Goal: Task Accomplishment & Management: Use online tool/utility

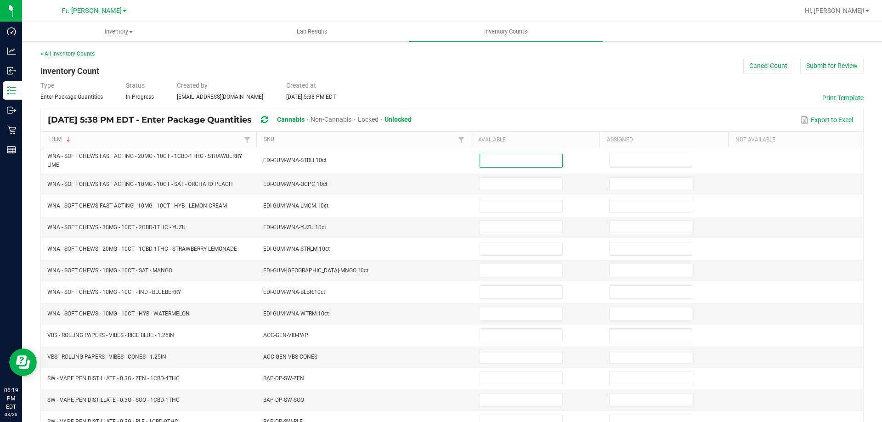
scroll to position [92, 0]
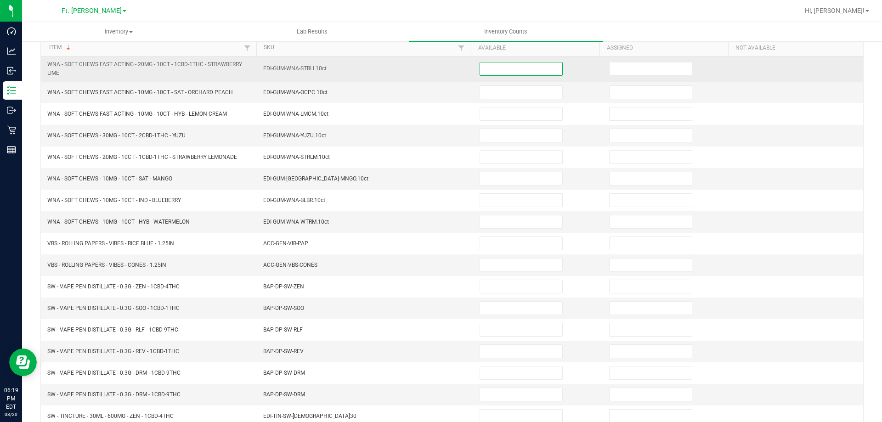
click at [504, 74] on input at bounding box center [521, 69] width 82 height 13
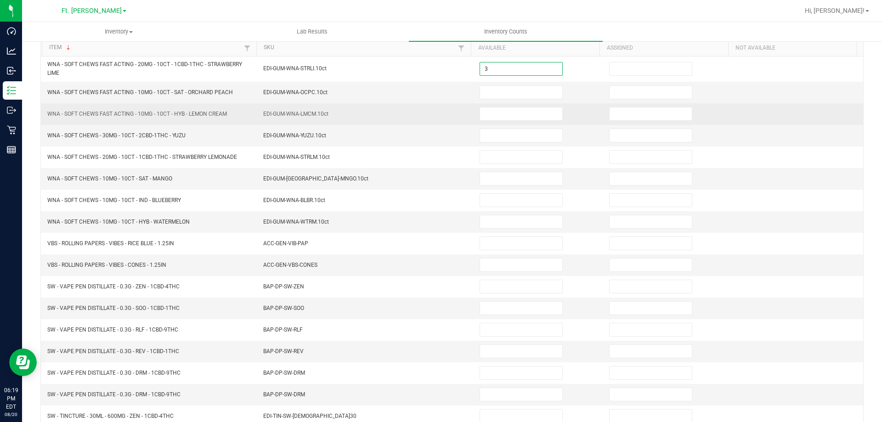
type input "3"
type input "0"
type input "3"
type input "0"
type input "3"
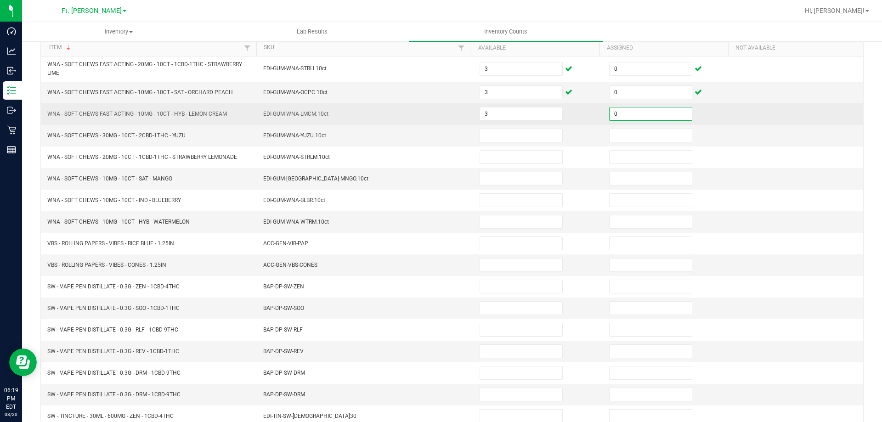
type input "0"
type input "2"
type input "0"
type input "2"
type input "0"
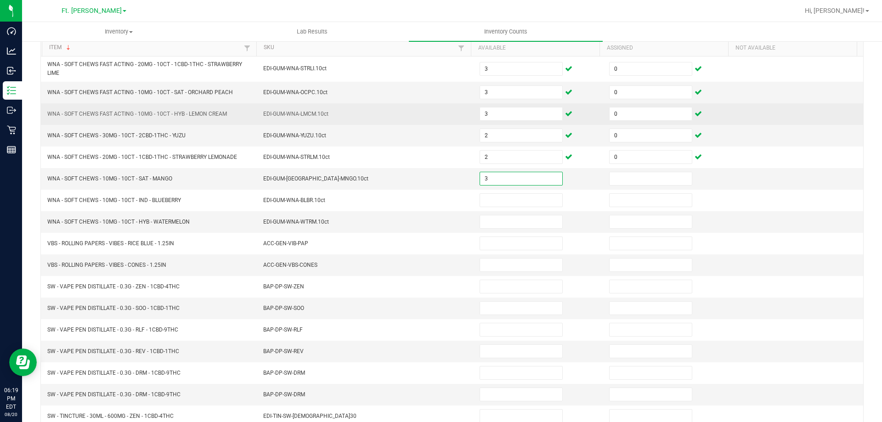
type input "3"
type input "0"
type input "4"
type input "0"
type input "3"
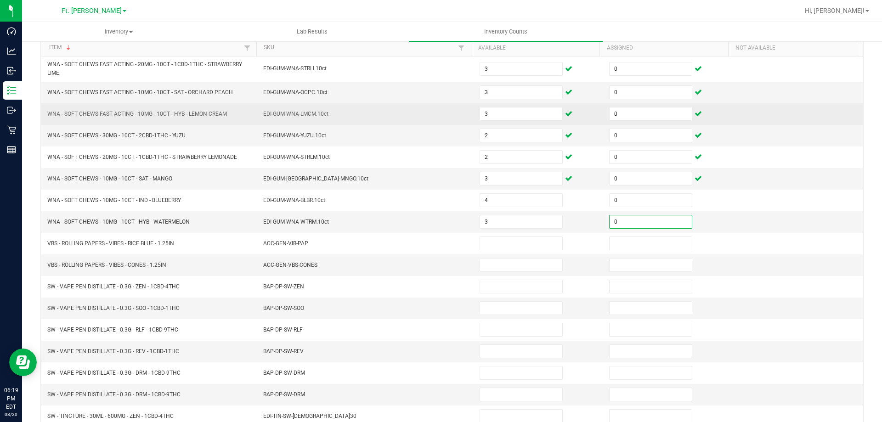
type input "0"
type input "5"
type input "0"
type input "4"
type input "0"
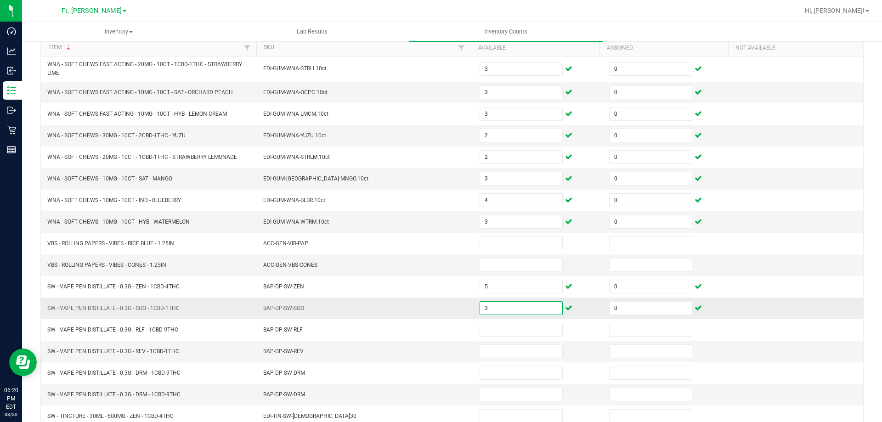
type input "3"
type input "0"
type input "8"
type input "0"
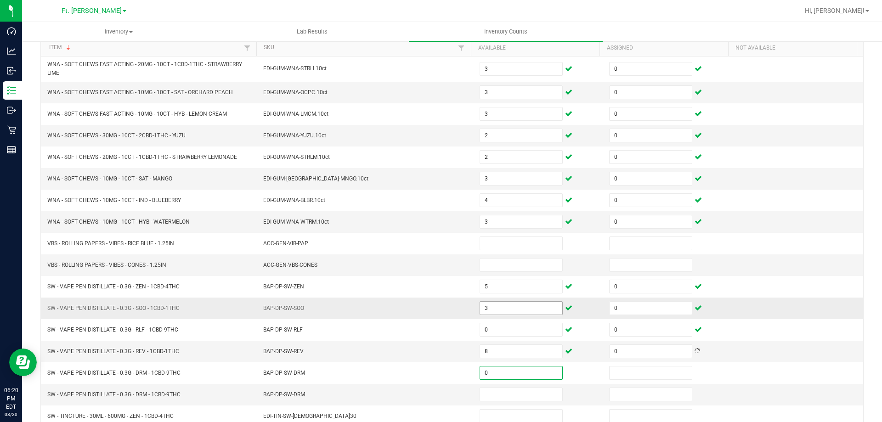
type input "0"
type input "4"
type input "0"
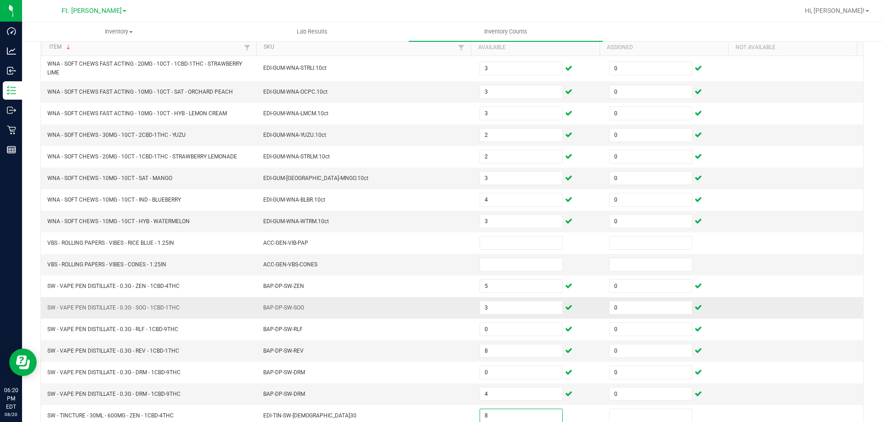
type input "8"
type input "0"
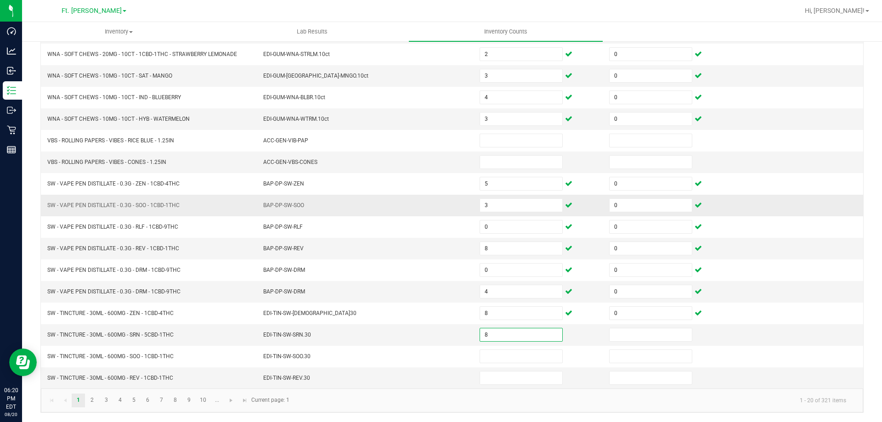
type input "8"
type input "0"
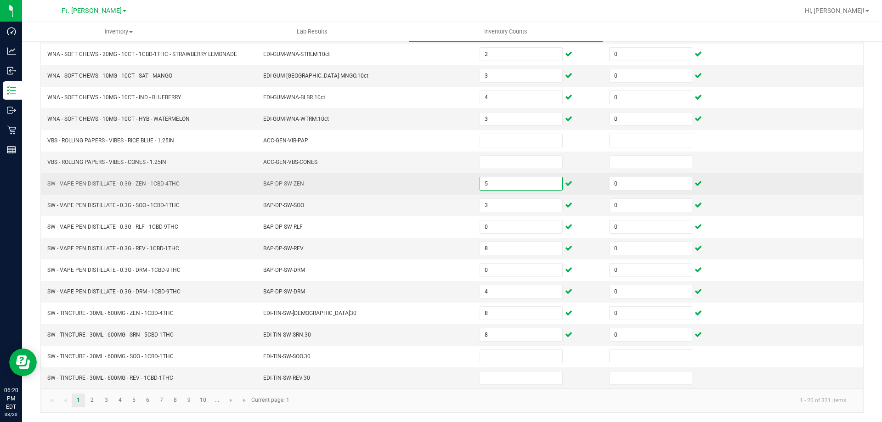
click at [506, 186] on input "5" at bounding box center [521, 183] width 82 height 13
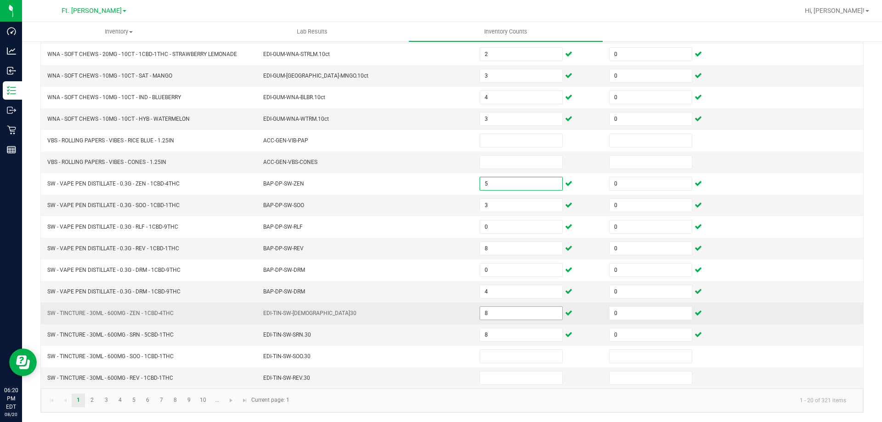
click at [518, 318] on input "8" at bounding box center [521, 313] width 82 height 13
type input "5"
type input "3"
type input "5"
type input "3"
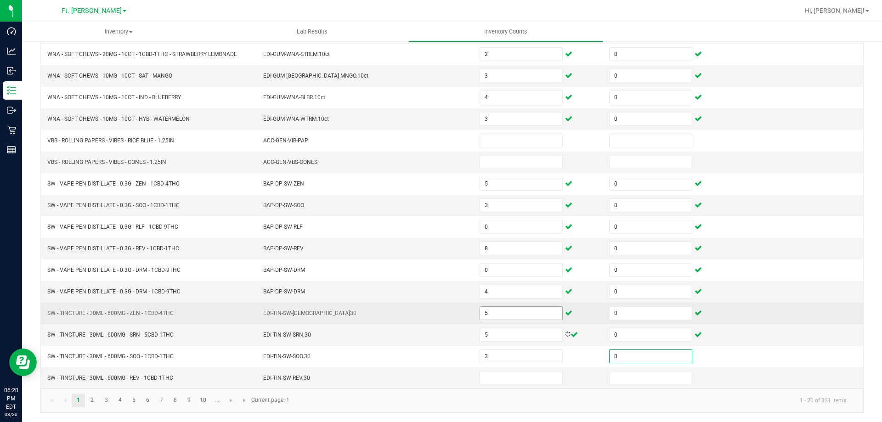
type input "0"
type input "8"
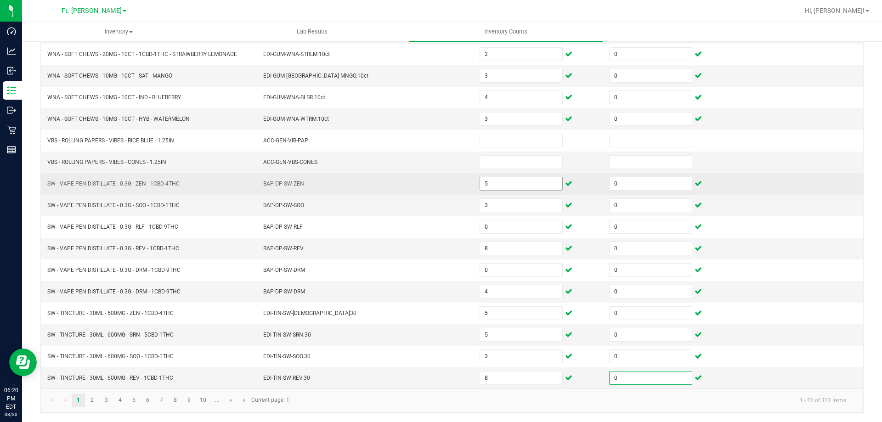
type input "0"
click at [521, 189] on input "5" at bounding box center [521, 183] width 82 height 13
type input "0"
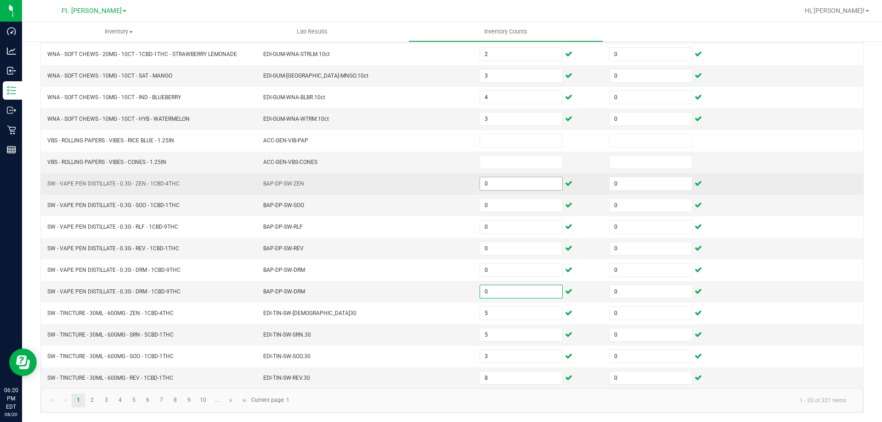
type input "0"
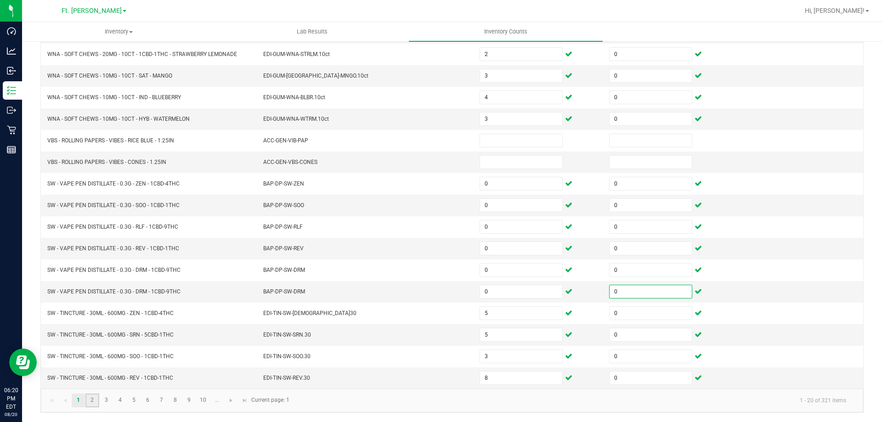
click at [91, 397] on link "2" at bounding box center [91, 401] width 13 height 14
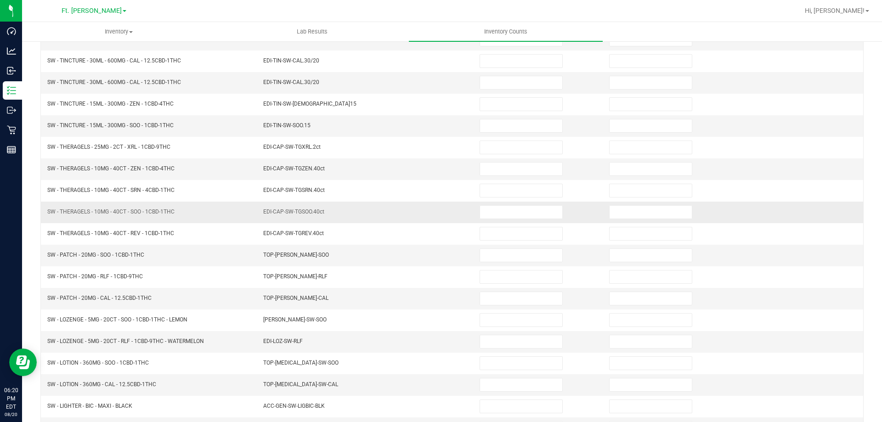
scroll to position [53, 0]
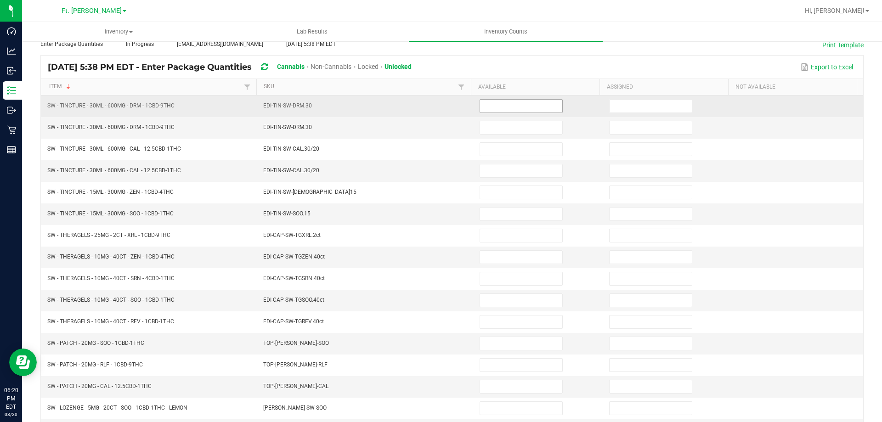
click at [484, 103] on input at bounding box center [521, 106] width 82 height 13
type input "0"
type input "4"
type input "0"
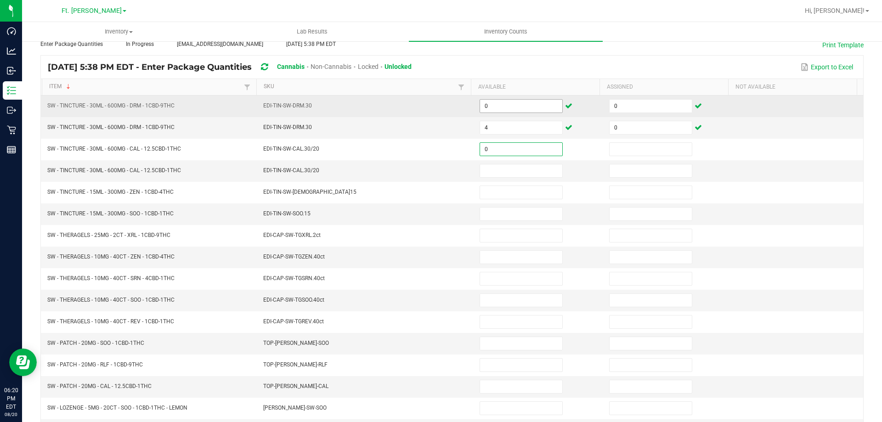
type input "0"
type input "8"
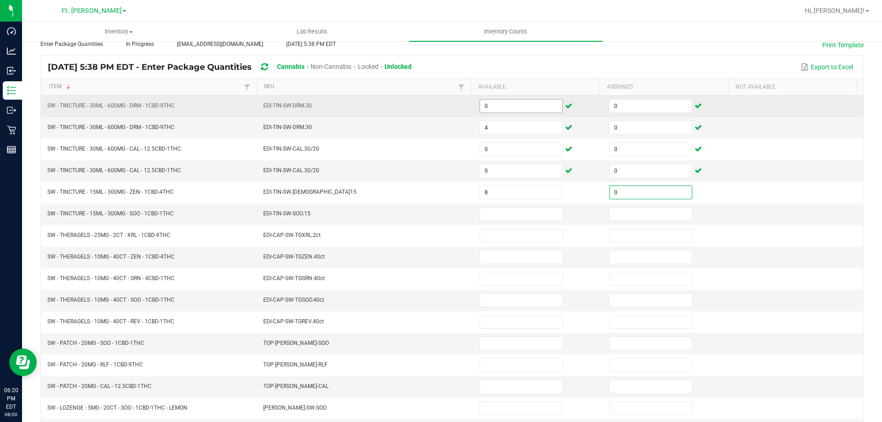
type input "0"
type input "8"
type input "0"
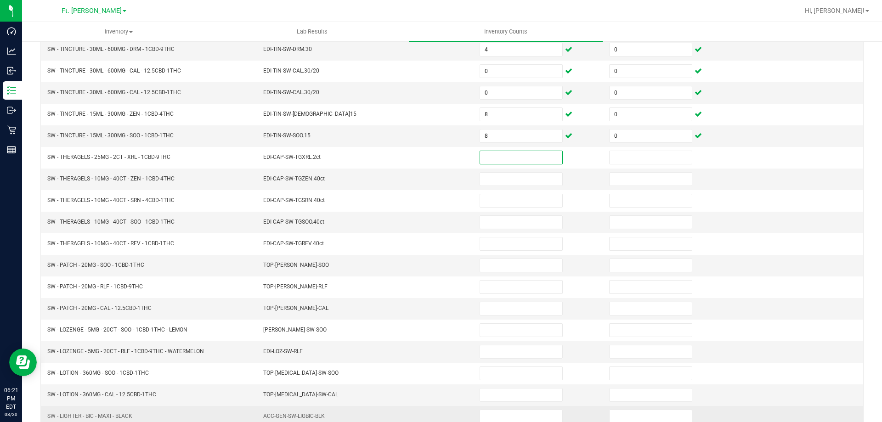
scroll to position [191, 0]
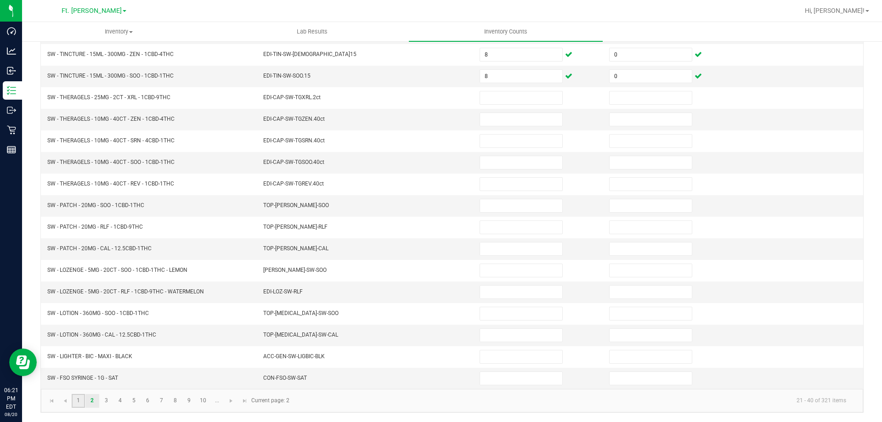
click at [83, 401] on link "1" at bounding box center [78, 401] width 13 height 14
type input "3"
type input "2"
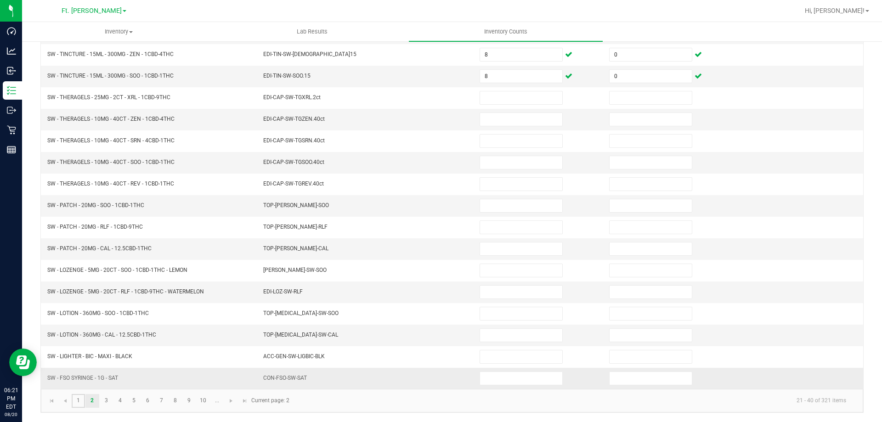
type input "2"
type input "3"
type input "4"
type input "0"
type input "3"
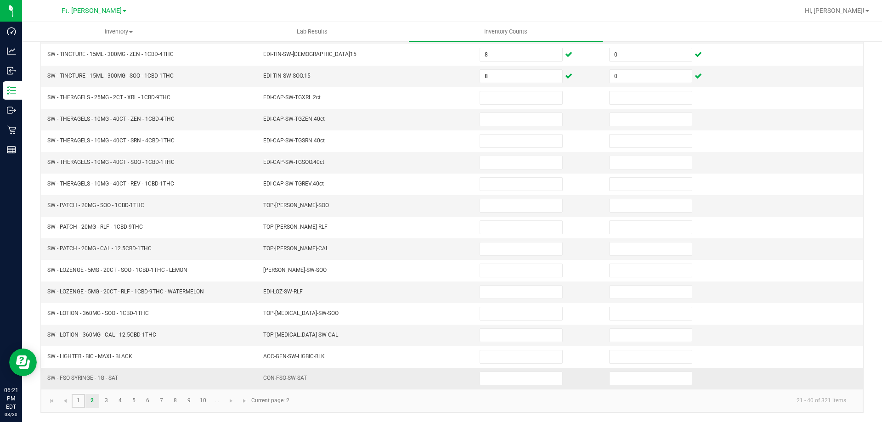
type input "0"
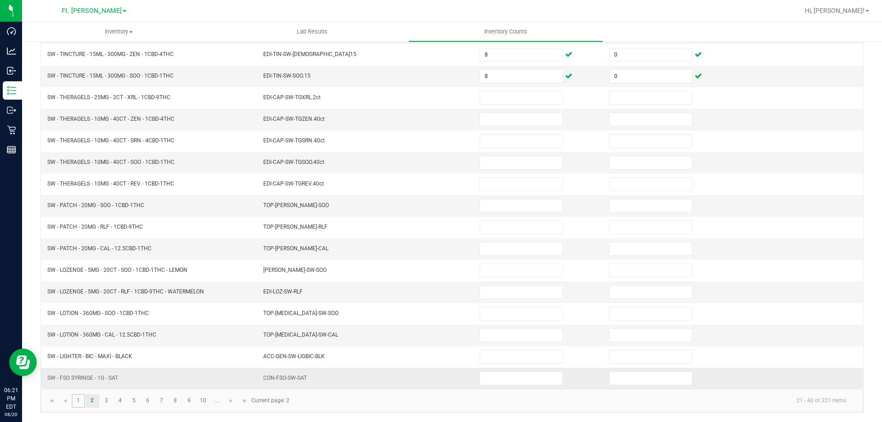
type input "0"
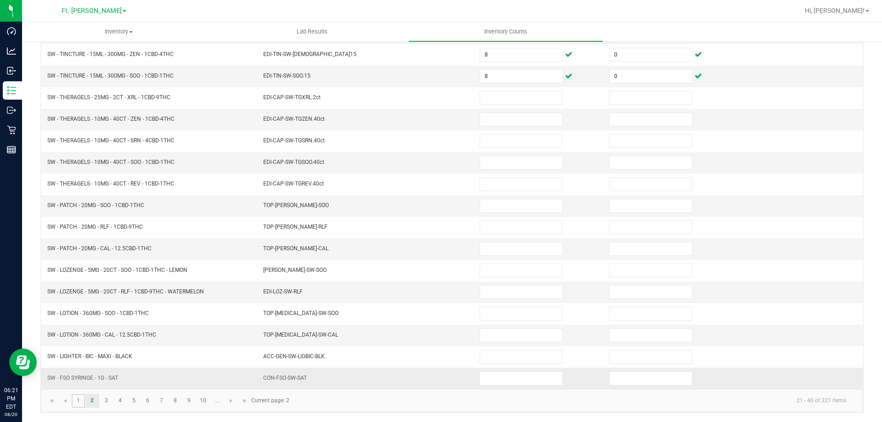
type input "0"
type input "5"
type input "0"
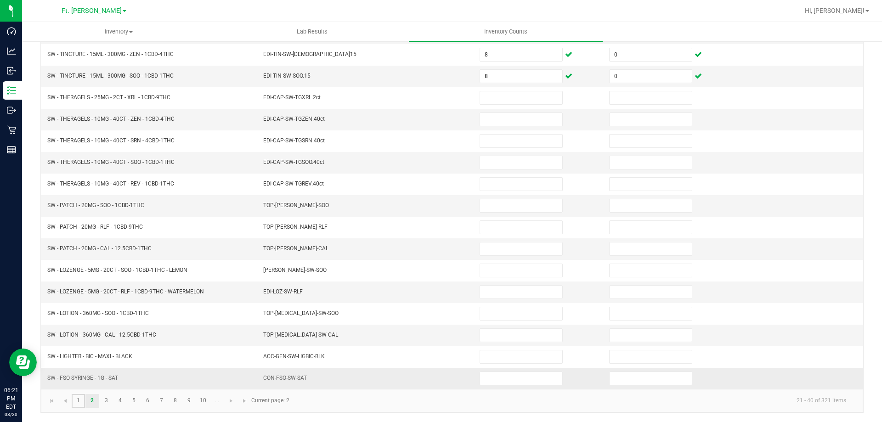
type input "5"
type input "0"
type input "3"
type input "0"
type input "8"
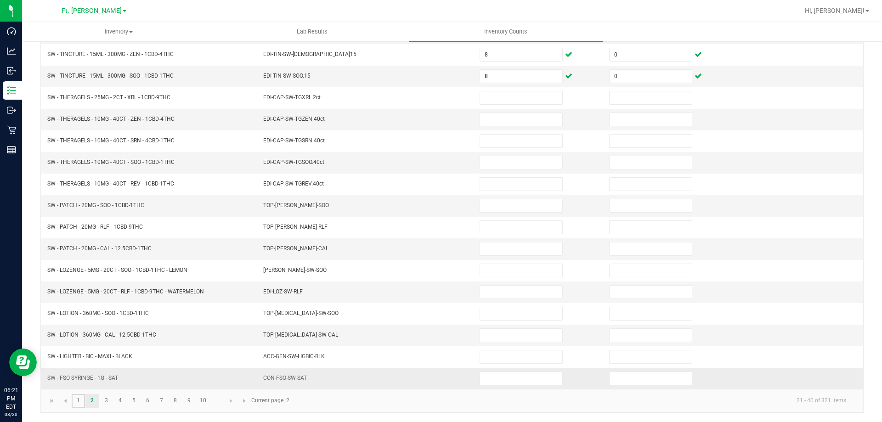
type input "0"
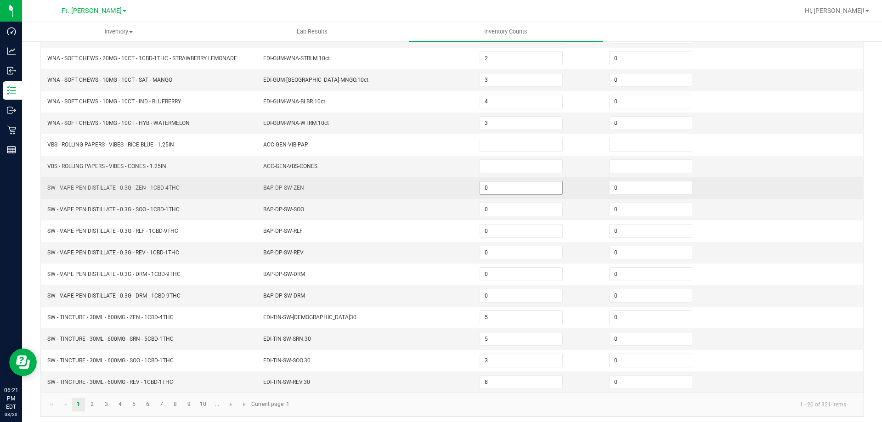
click at [499, 184] on input "0" at bounding box center [521, 188] width 82 height 13
type input "13"
type input "19"
type input "8"
type input "10"
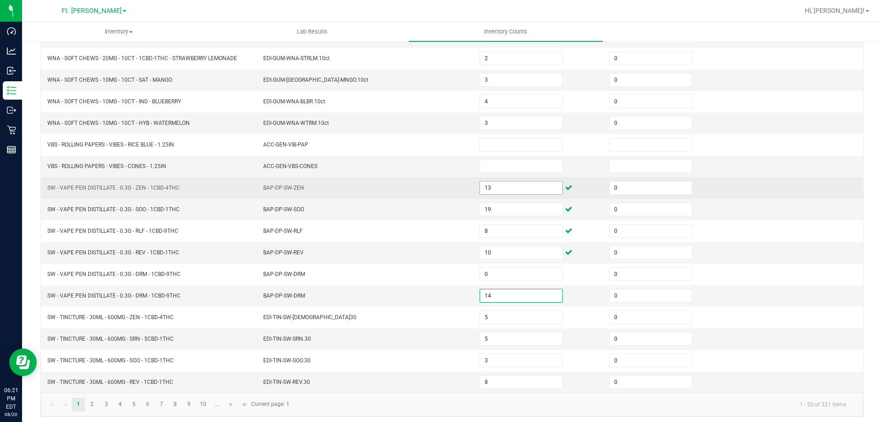
type input "14"
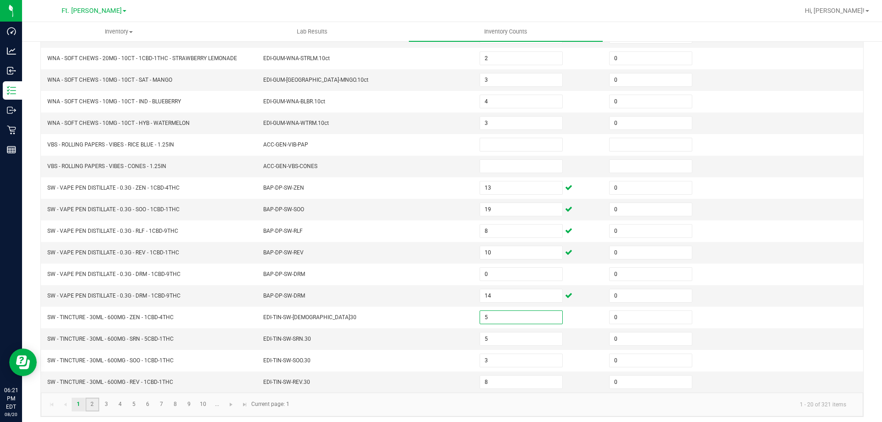
click at [94, 405] on link "2" at bounding box center [91, 405] width 13 height 14
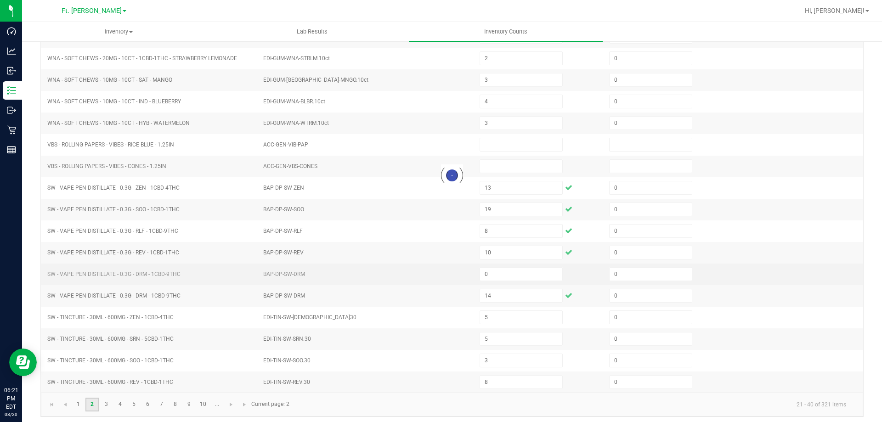
type input "0"
type input "4"
type input "0"
type input "8"
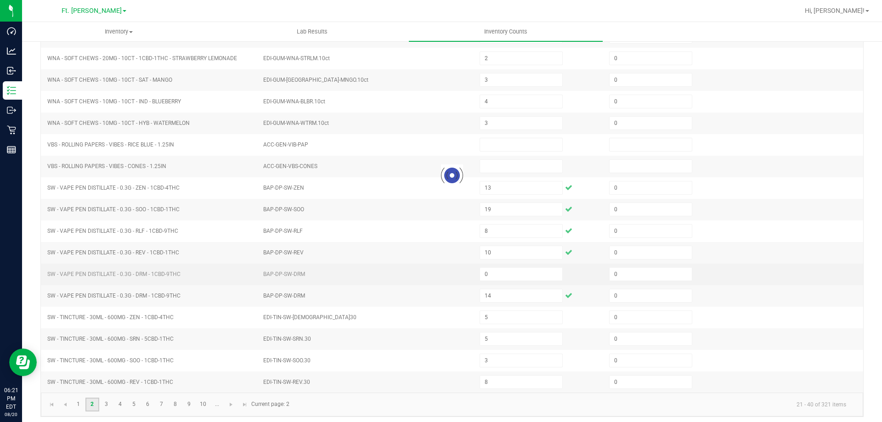
type input "8"
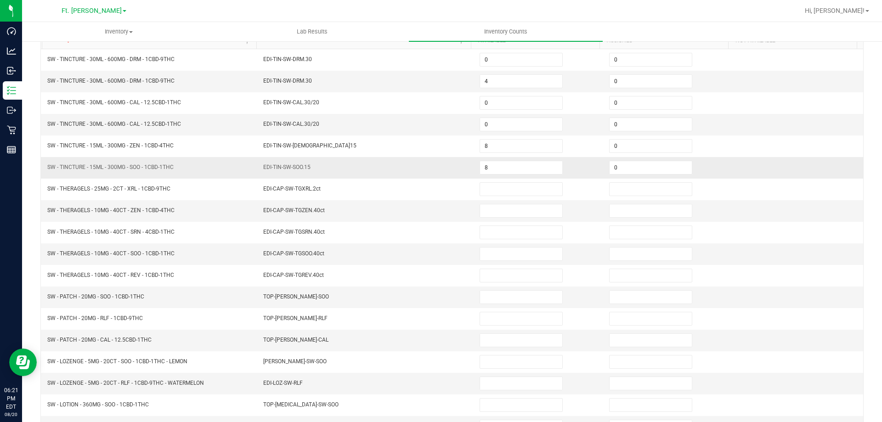
scroll to position [99, 0]
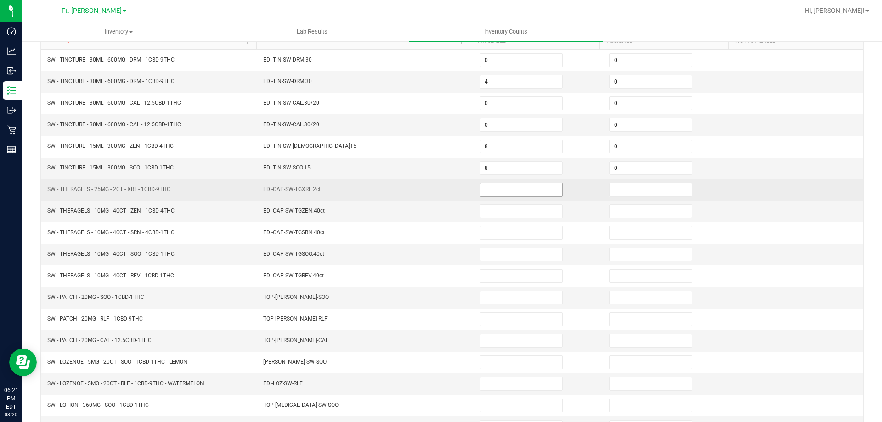
click at [493, 185] on input at bounding box center [521, 189] width 82 height 13
type input "6"
type input "0"
type input "5"
type input "0"
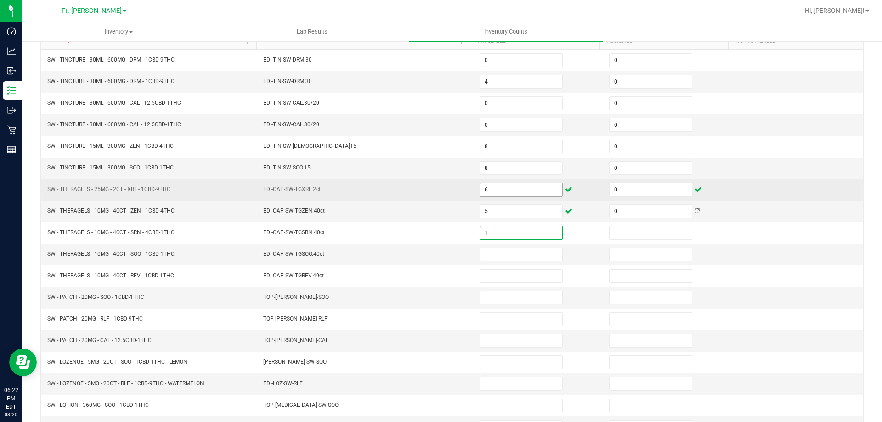
type input "1"
type input "0"
type input "1"
type input "0"
type input "5"
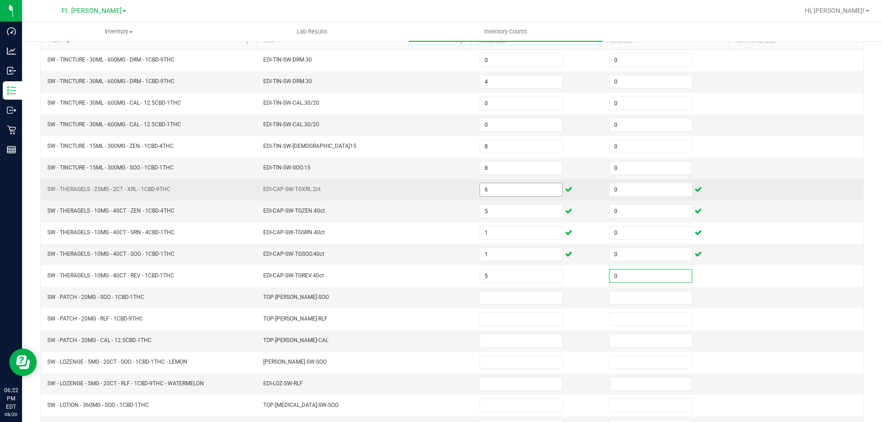
type input "0"
type input "11"
type input "0"
type input "2"
type input "0"
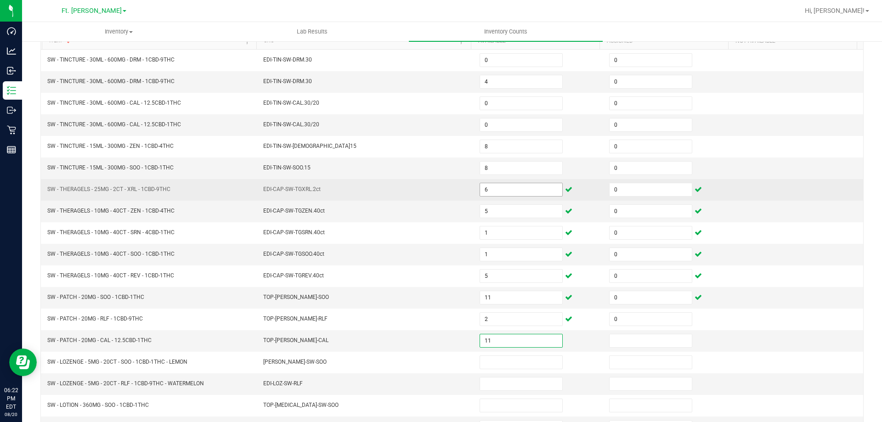
type input "11"
type input "0"
type input "3"
type input "0"
type input "6"
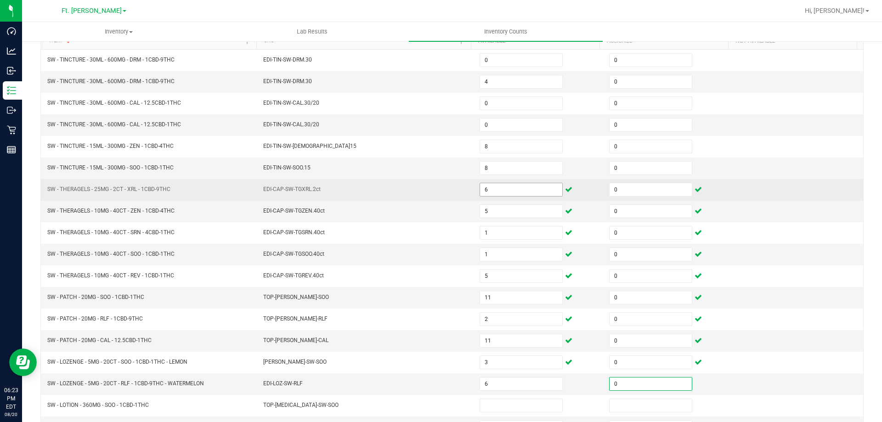
type input "0"
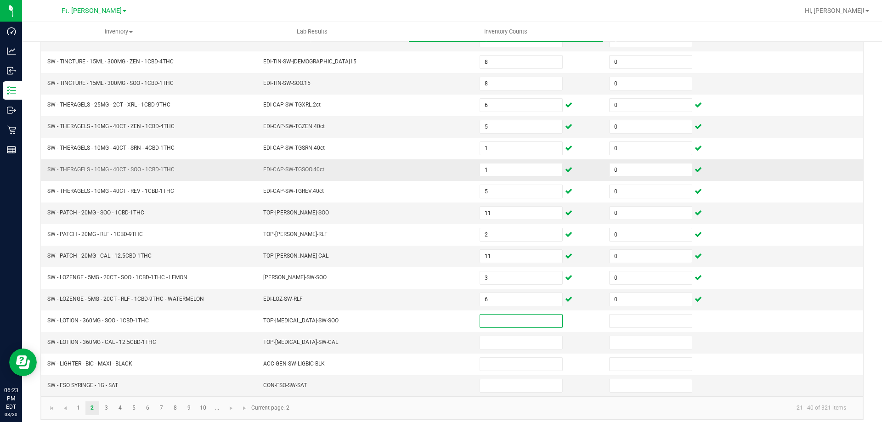
scroll to position [191, 0]
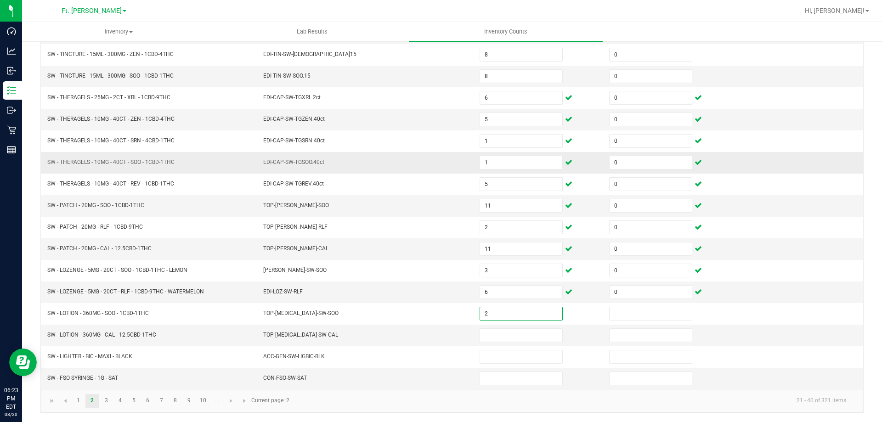
type input "2"
type input "0"
type input "2"
type input "0"
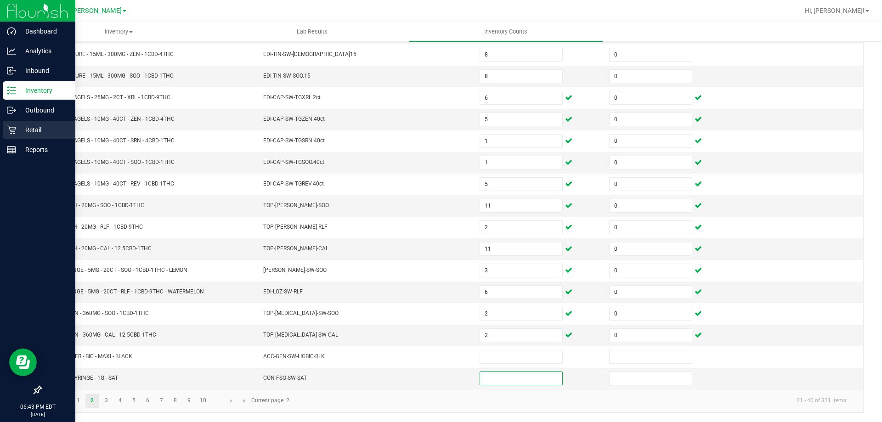
click at [29, 125] on p "Retail" at bounding box center [43, 130] width 55 height 11
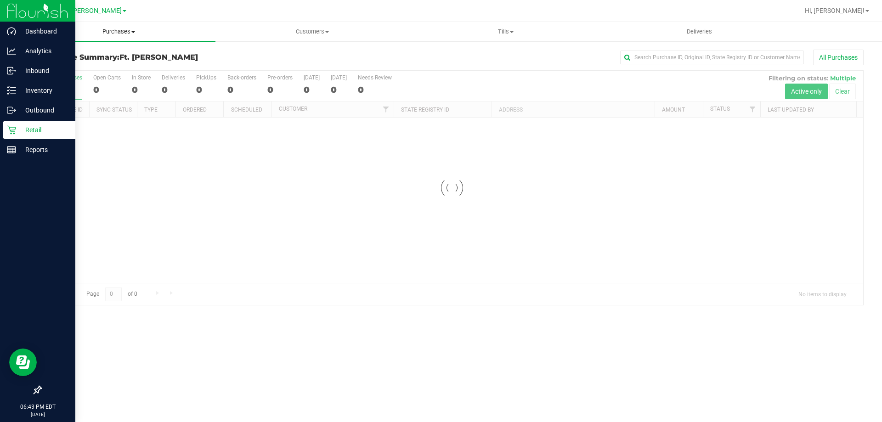
click at [122, 37] on uib-tab-heading "Purchases Summary of purchases Fulfillment All purchases" at bounding box center [119, 31] width 194 height 19
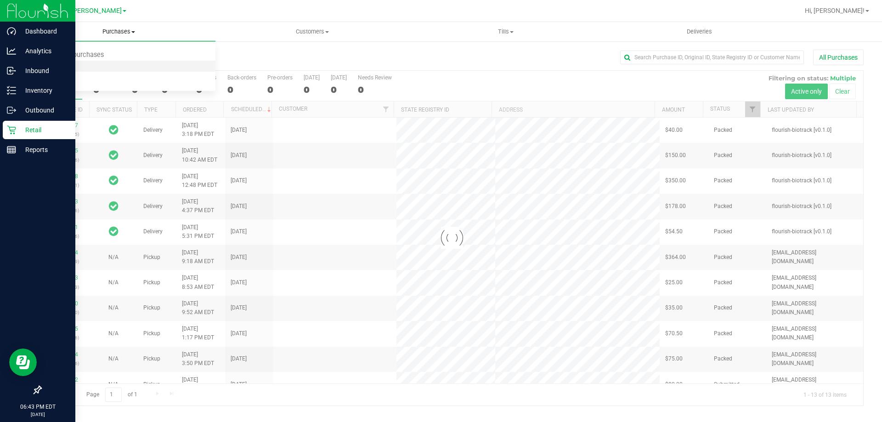
click at [100, 66] on li "Fulfillment" at bounding box center [119, 66] width 194 height 11
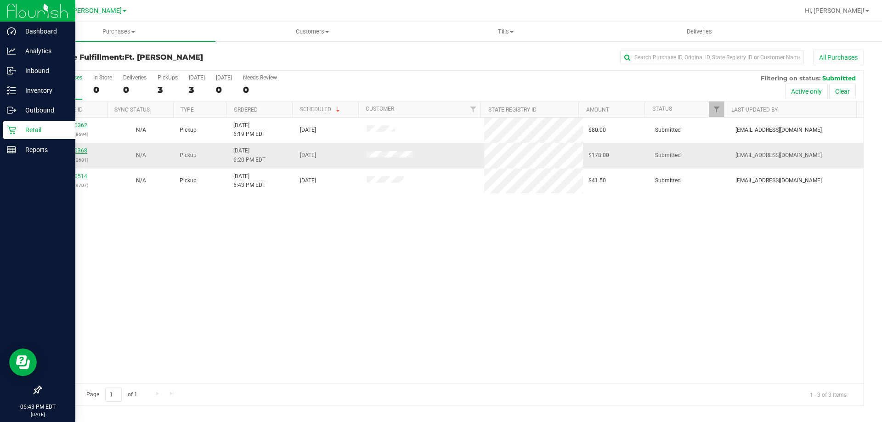
click at [74, 149] on link "11820368" at bounding box center [75, 151] width 26 height 6
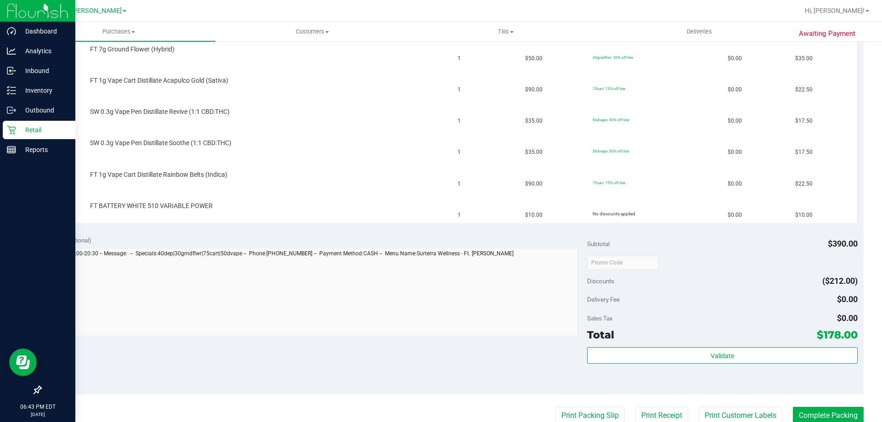
scroll to position [460, 0]
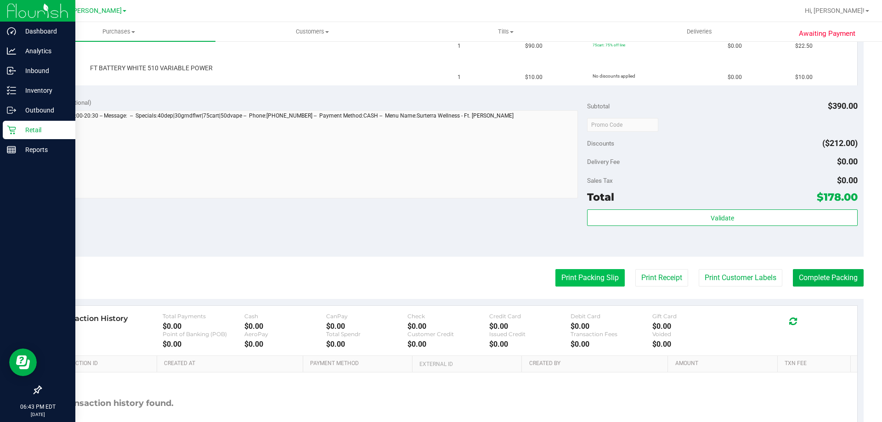
click at [593, 272] on button "Print Packing Slip" at bounding box center [590, 277] width 69 height 17
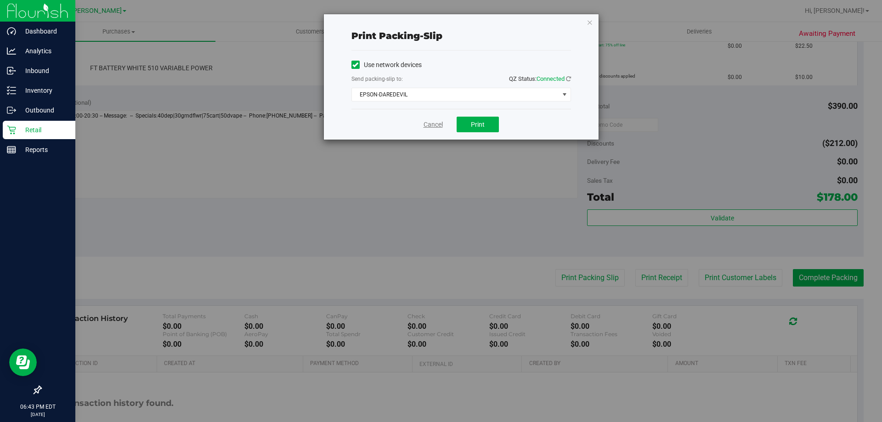
click at [441, 128] on link "Cancel" at bounding box center [433, 125] width 19 height 10
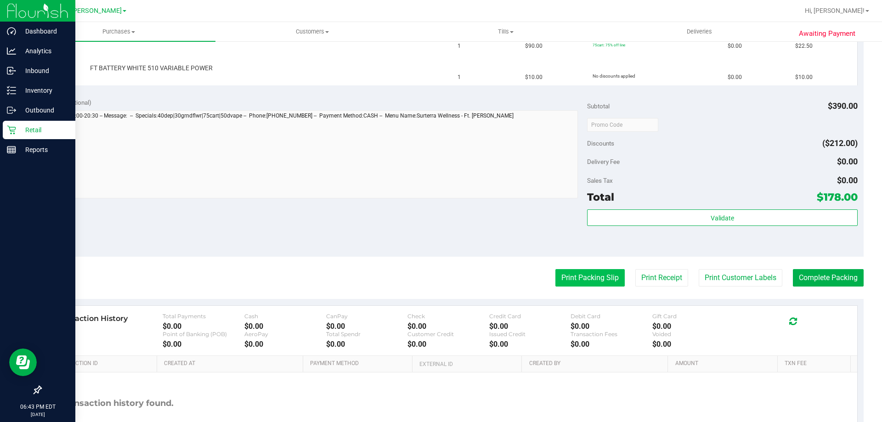
click at [594, 284] on button "Print Packing Slip" at bounding box center [590, 277] width 69 height 17
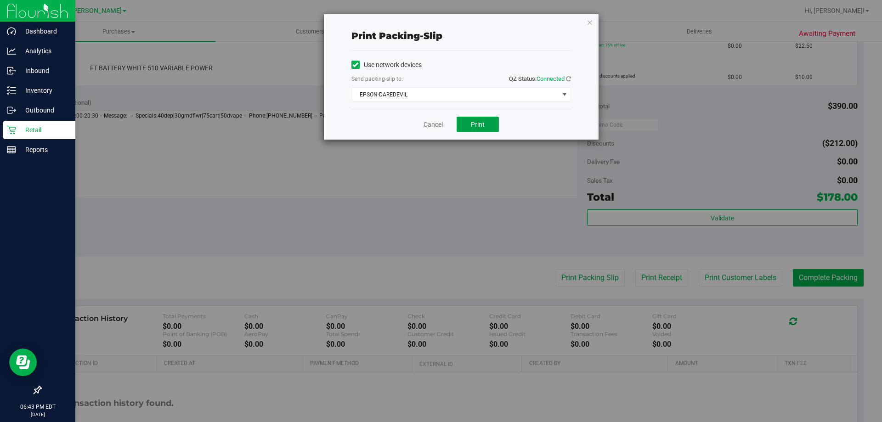
click at [489, 126] on button "Print" at bounding box center [478, 125] width 42 height 16
click at [442, 127] on link "Cancel" at bounding box center [433, 125] width 19 height 10
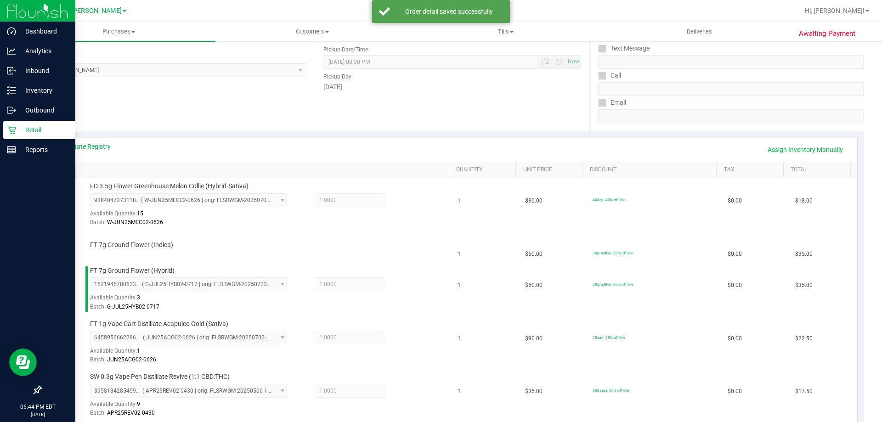
scroll to position [92, 0]
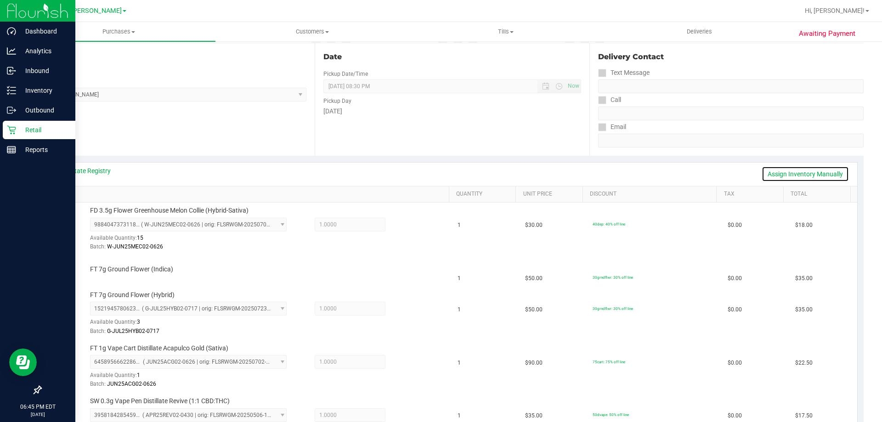
click at [802, 172] on link "Assign Inventory Manually" at bounding box center [805, 174] width 87 height 16
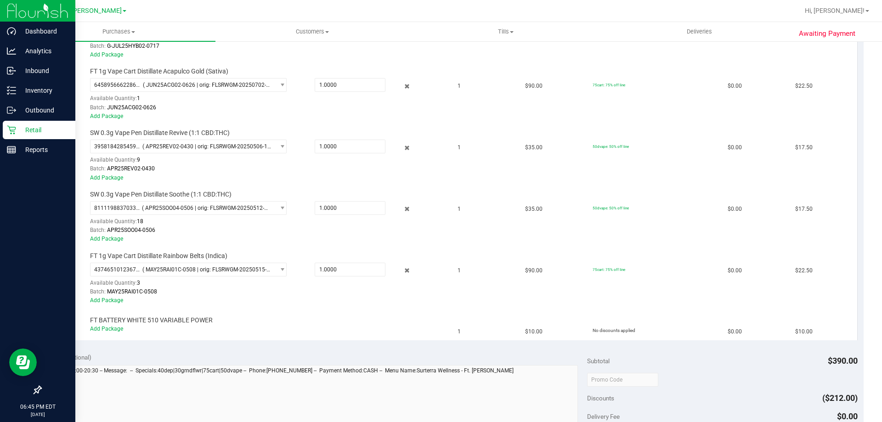
scroll to position [460, 0]
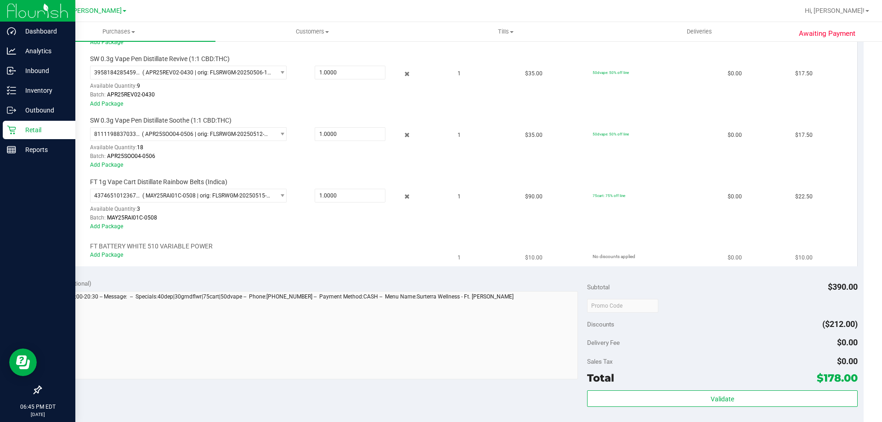
click at [108, 258] on div "Add Package" at bounding box center [267, 255] width 355 height 9
click at [110, 256] on link "Add Package" at bounding box center [106, 255] width 33 height 6
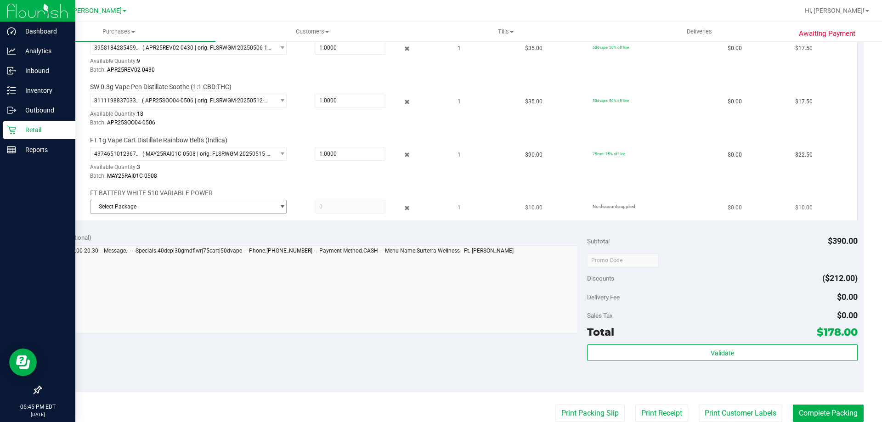
click at [164, 207] on span "Select Package" at bounding box center [183, 206] width 184 height 13
click at [171, 244] on span "( 1992285-022025 | orig: FLSRWLX-20250811-008 )" at bounding box center [212, 245] width 128 height 6
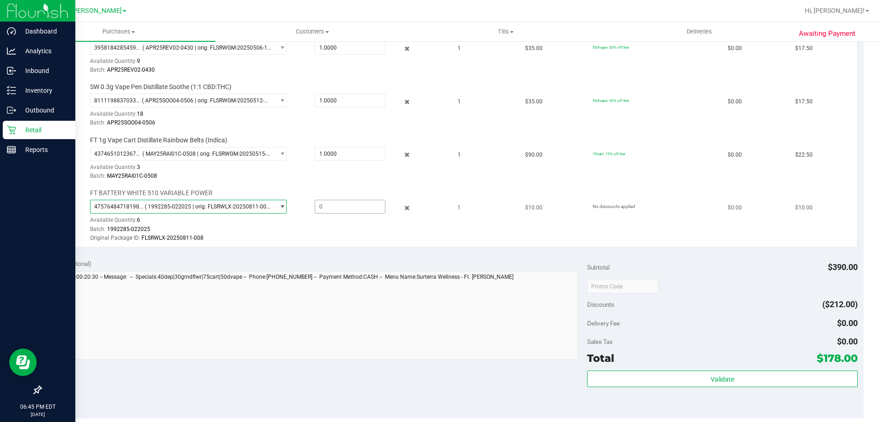
click at [349, 203] on span at bounding box center [350, 207] width 71 height 14
type input "1"
type input "1.0000"
click at [350, 174] on div "Batch: MAY25RAI01C-0508" at bounding box center [267, 176] width 355 height 9
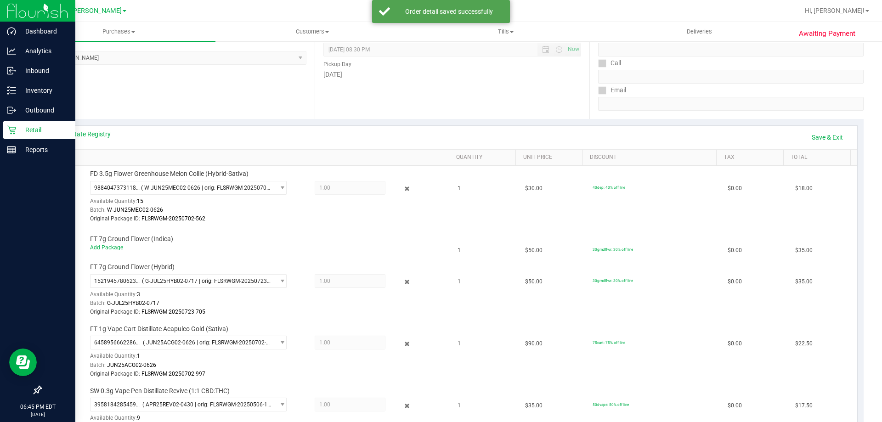
scroll to position [92, 0]
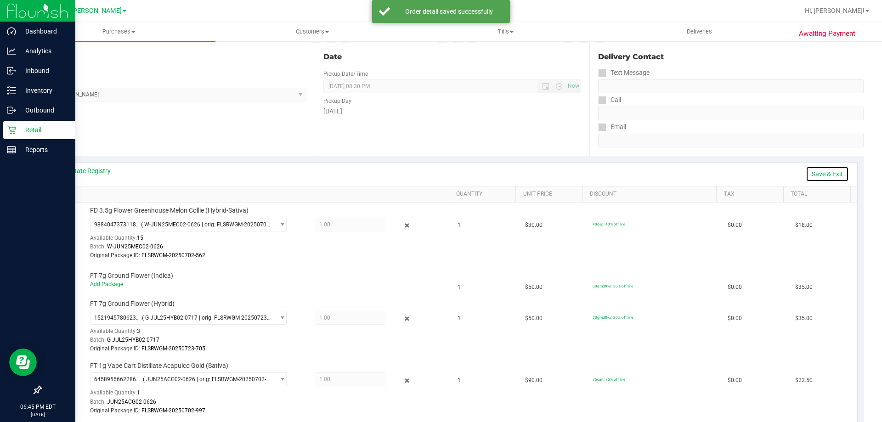
click at [840, 176] on link "Save & Exit" at bounding box center [827, 174] width 43 height 16
click at [823, 169] on link "Assign Inventory Manually" at bounding box center [805, 174] width 87 height 16
click at [812, 171] on link "Save & Exit" at bounding box center [827, 174] width 43 height 16
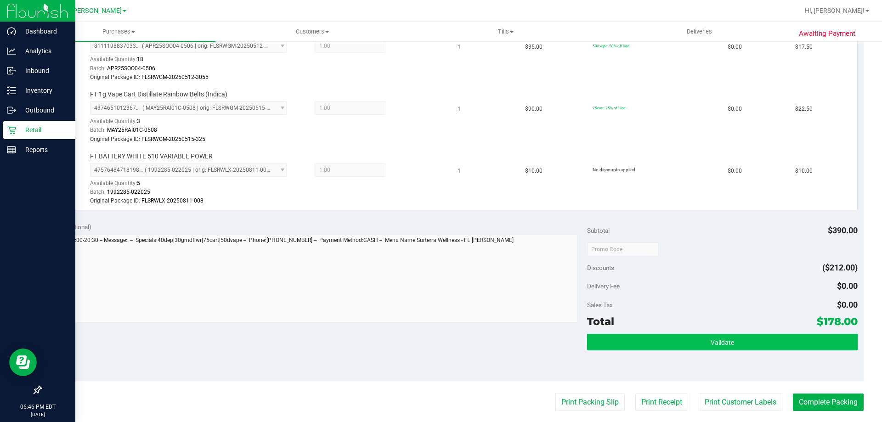
scroll to position [689, 0]
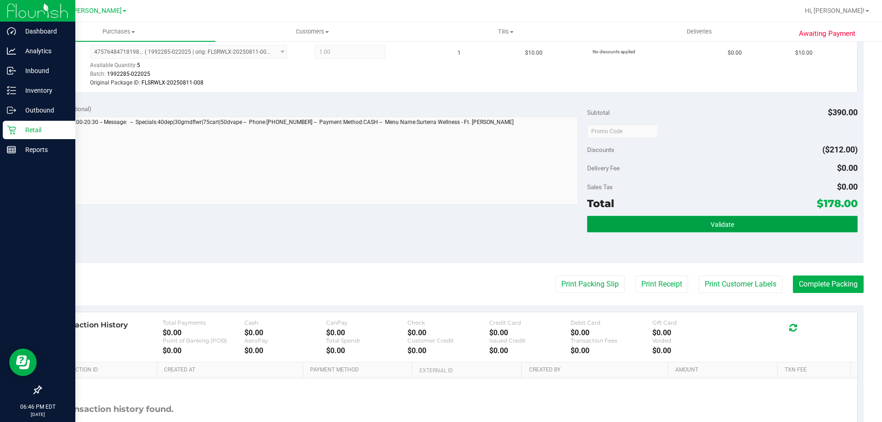
click at [663, 216] on button "Validate" at bounding box center [722, 224] width 270 height 17
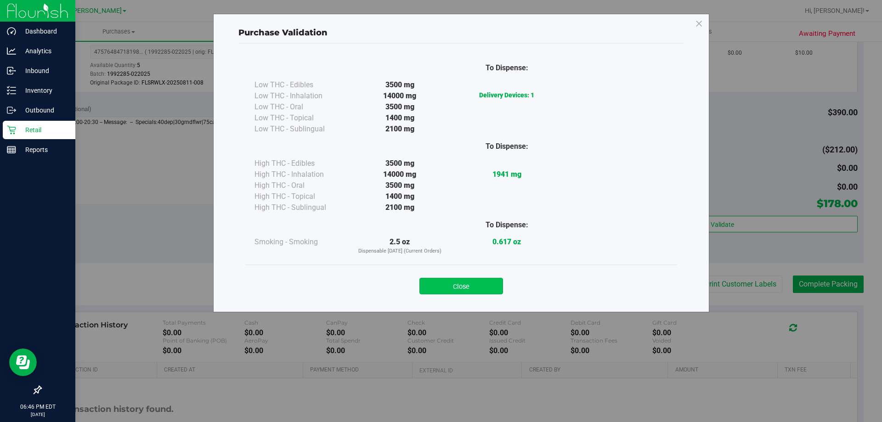
click at [495, 285] on button "Close" at bounding box center [462, 286] width 84 height 17
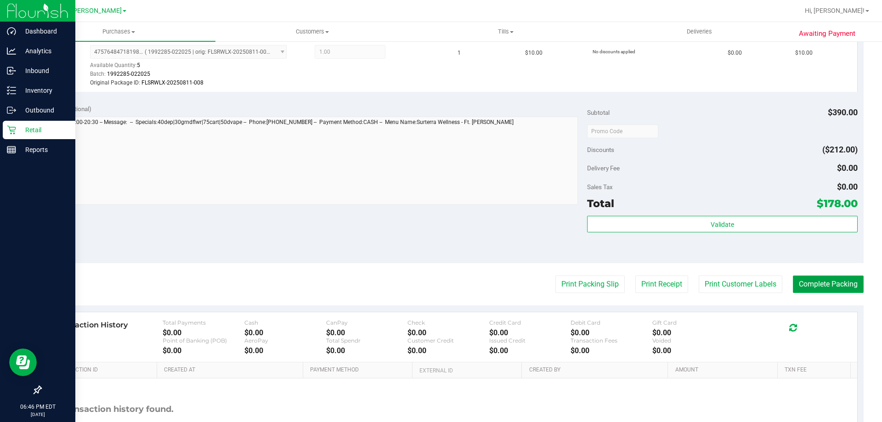
click at [808, 290] on button "Complete Packing" at bounding box center [828, 284] width 71 height 17
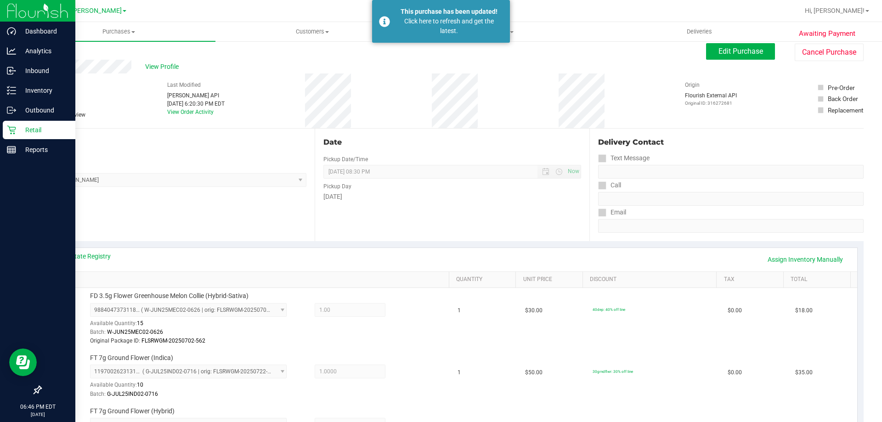
scroll to position [0, 0]
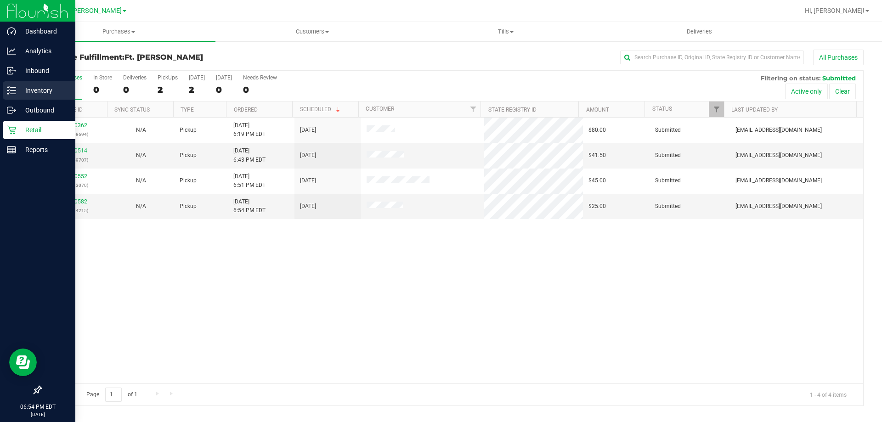
click at [7, 90] on icon at bounding box center [8, 90] width 2 height 1
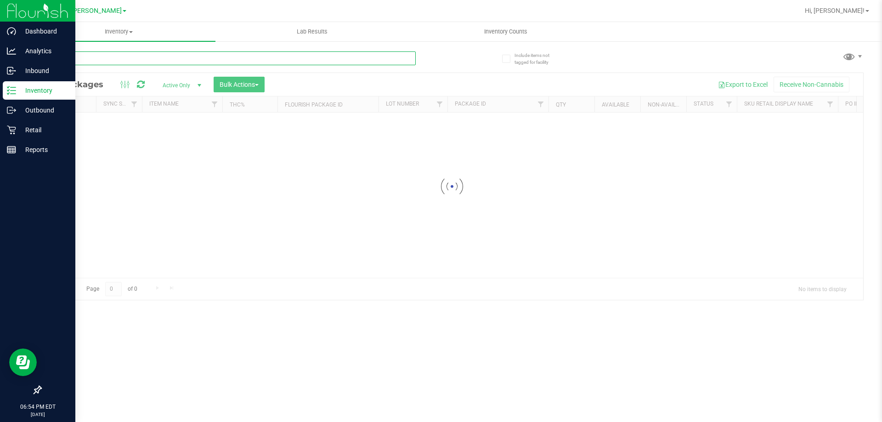
click at [122, 58] on div "Inventory All packages All inventory Waste log Create inventory Lab Results Inv…" at bounding box center [452, 222] width 860 height 400
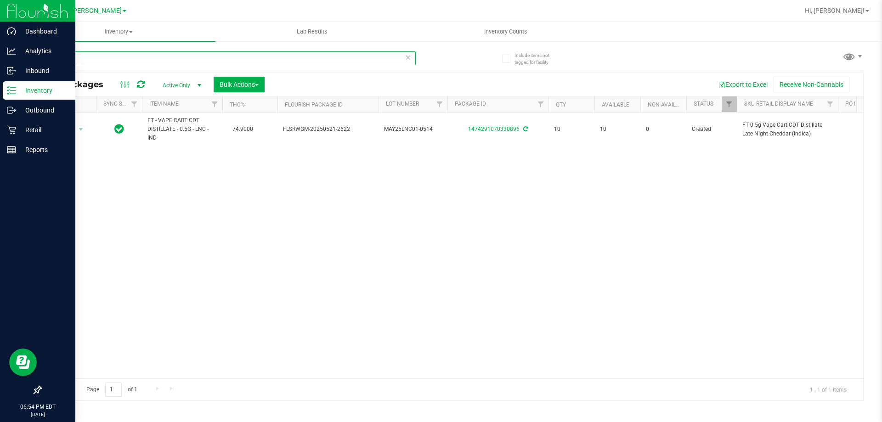
type input "cheddar"
click at [17, 136] on div "Retail" at bounding box center [39, 130] width 73 height 18
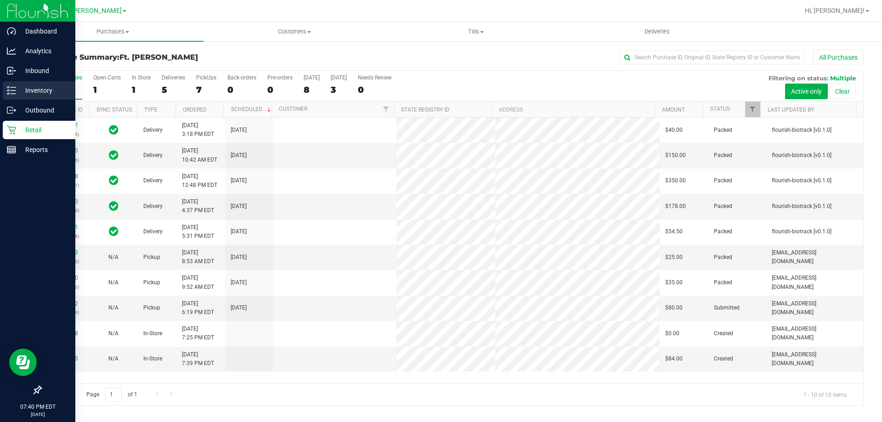
click at [17, 82] on div "Inventory" at bounding box center [39, 90] width 73 height 18
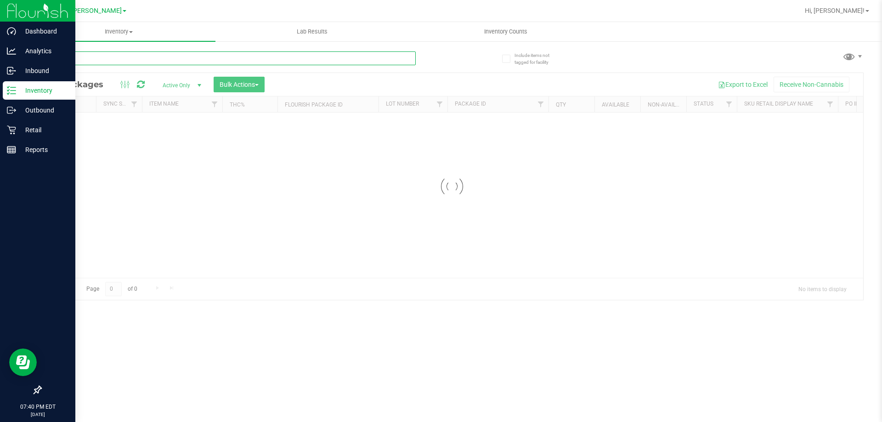
click at [120, 60] on input "text" at bounding box center [228, 58] width 376 height 14
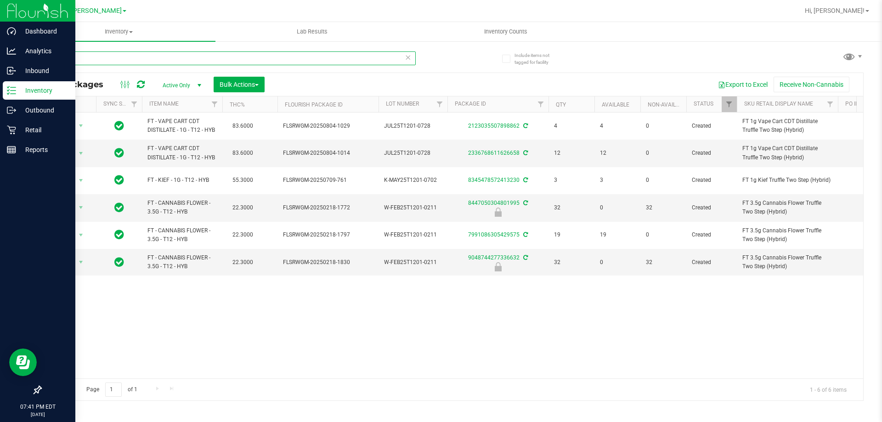
type input "t12"
click at [11, 131] on icon at bounding box center [11, 130] width 9 height 9
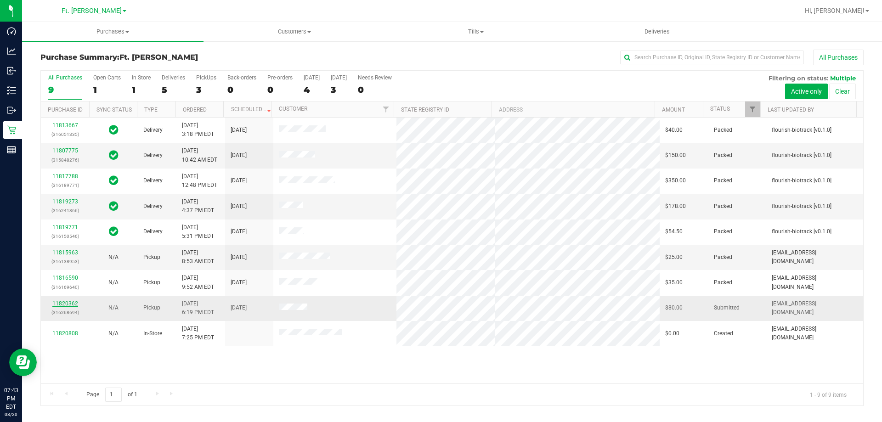
click at [67, 304] on link "11820362" at bounding box center [65, 304] width 26 height 6
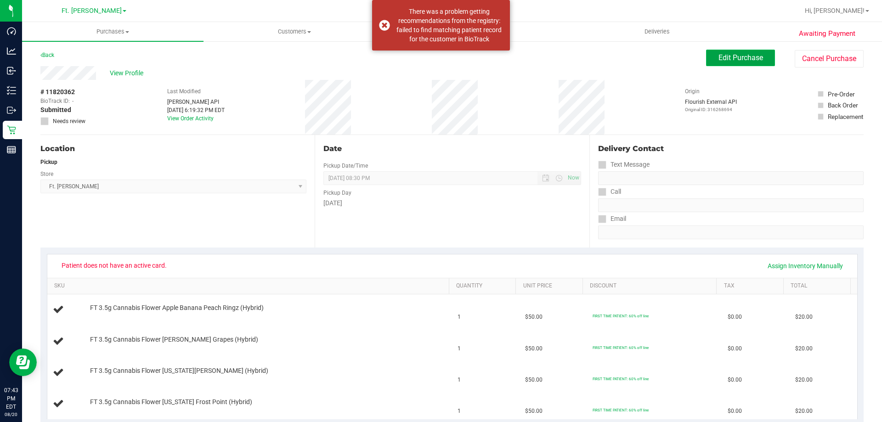
click at [719, 59] on span "Edit Purchase" at bounding box center [741, 57] width 45 height 9
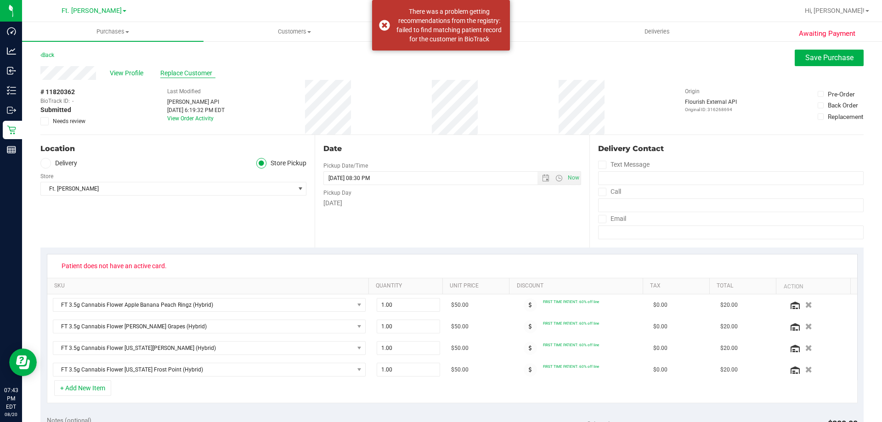
click at [196, 72] on span "Replace Customer" at bounding box center [187, 73] width 55 height 10
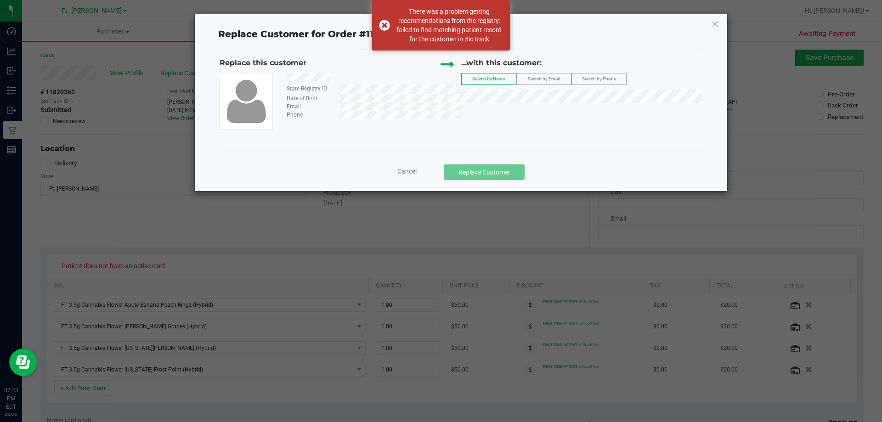
drag, startPoint x: 335, startPoint y: 75, endPoint x: 283, endPoint y: 78, distance: 52.0
click at [283, 78] on div at bounding box center [370, 78] width 181 height 11
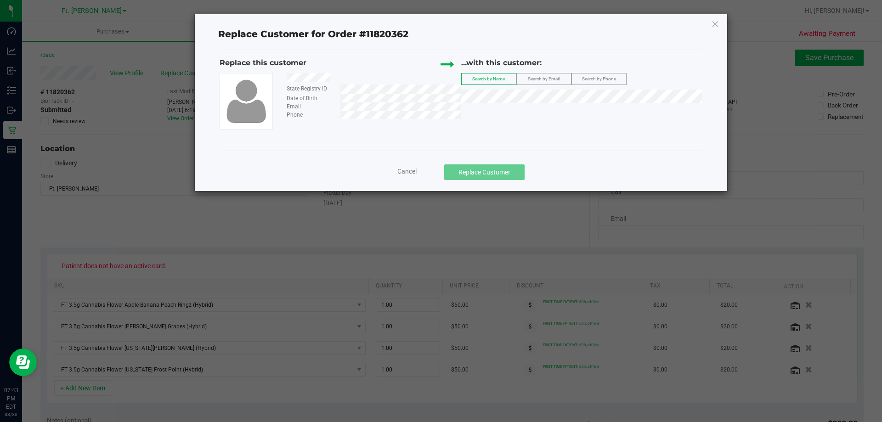
click at [528, 75] on label "Search by Email" at bounding box center [544, 79] width 54 height 11
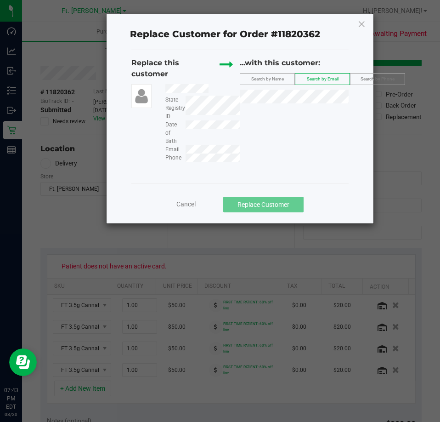
click at [357, 23] on div "Replace Customer for Order #11820362 Replace this customer State Registry ID Da…" at bounding box center [240, 118] width 267 height 209
click at [363, 24] on icon at bounding box center [362, 24] width 8 height 15
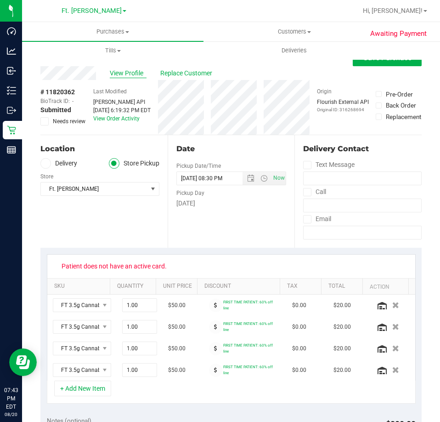
click at [134, 75] on span "View Profile" at bounding box center [128, 73] width 37 height 10
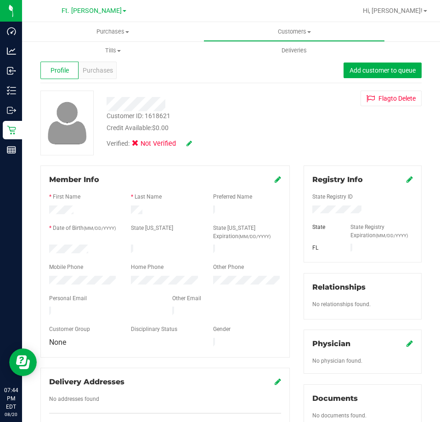
click at [407, 176] on icon at bounding box center [410, 179] width 6 height 7
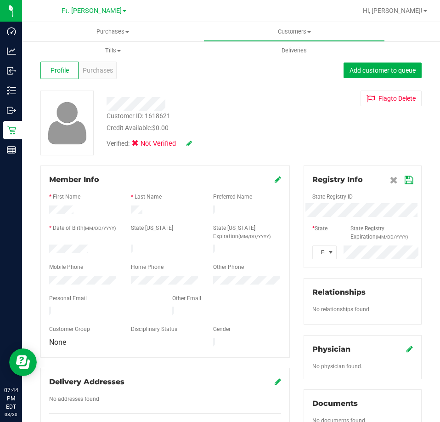
click at [277, 211] on div "Member Info * First Name * Last Name Preferred Name * Date of Birth (MM/DD/YYYY…" at bounding box center [231, 406] width 395 height 482
click at [405, 179] on icon at bounding box center [409, 179] width 8 height 7
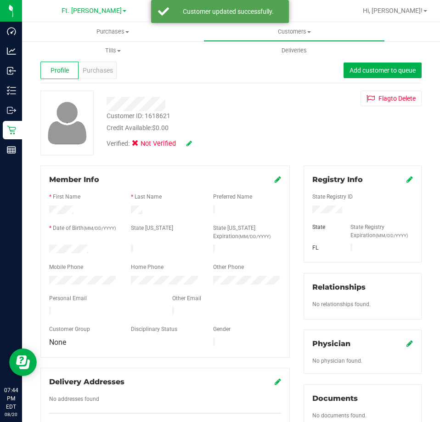
click at [188, 141] on icon at bounding box center [190, 143] width 6 height 6
click at [141, 144] on span at bounding box center [138, 145] width 8 height 8
click at [0, 0] on input "Medical" at bounding box center [0, 0] width 0 height 0
click at [200, 142] on icon at bounding box center [201, 144] width 7 height 6
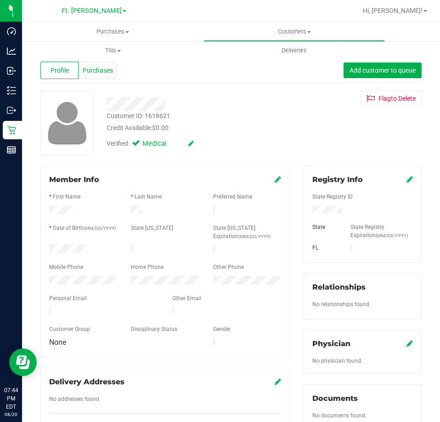
click at [107, 68] on span "Purchases" at bounding box center [98, 71] width 30 height 10
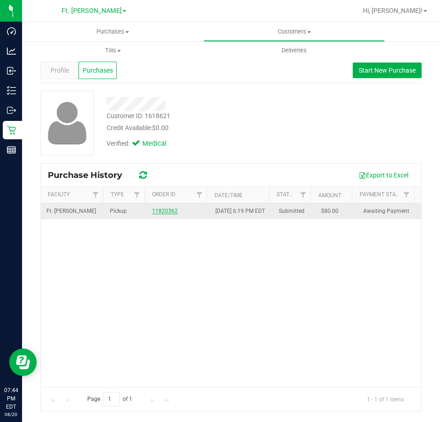
click at [159, 214] on link "11820362" at bounding box center [165, 211] width 26 height 6
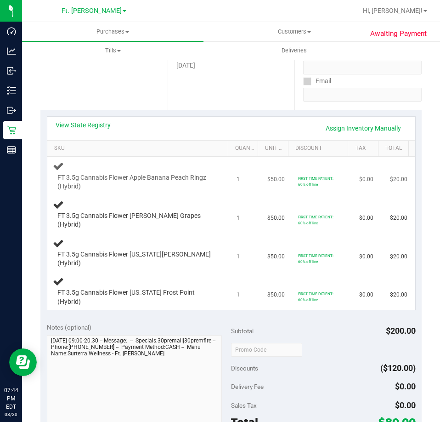
scroll to position [184, 0]
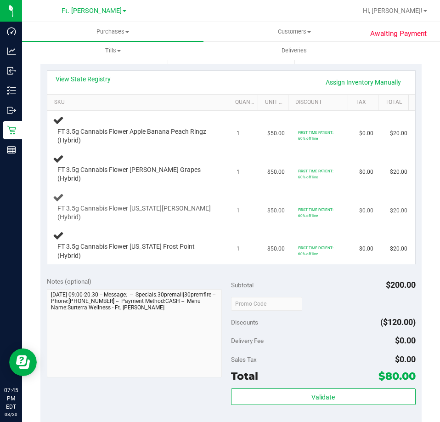
click at [206, 189] on td "FT 3.5g Cannabis Flower [US_STATE][PERSON_NAME] (Hybrid)" at bounding box center [139, 207] width 184 height 39
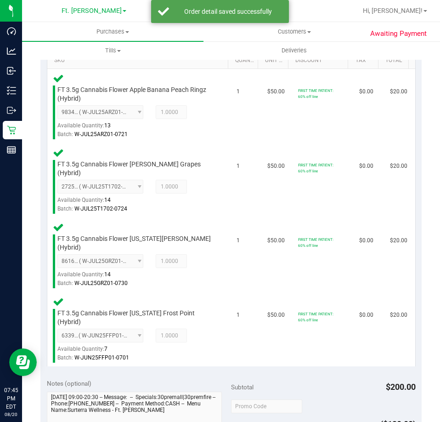
scroll to position [460, 0]
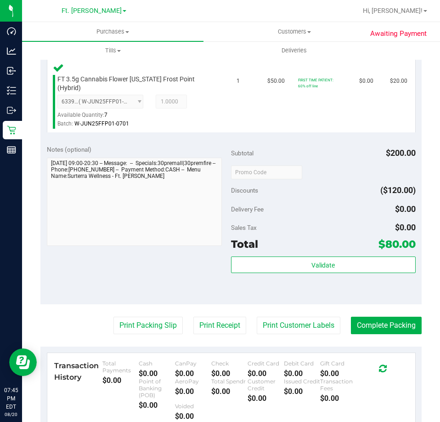
click at [259, 219] on div "Sales Tax $0.00" at bounding box center [323, 227] width 185 height 17
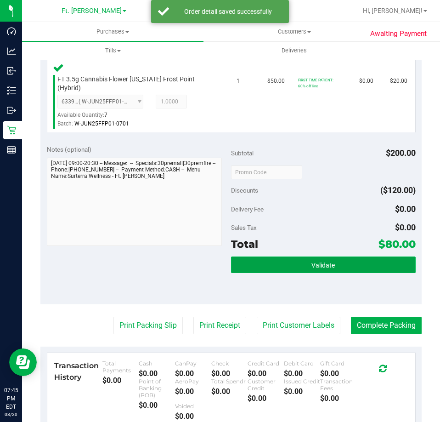
click at [269, 256] on button "Validate" at bounding box center [323, 264] width 185 height 17
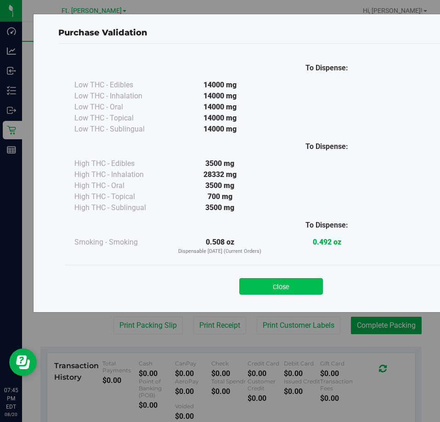
click at [277, 283] on button "Close" at bounding box center [281, 286] width 84 height 17
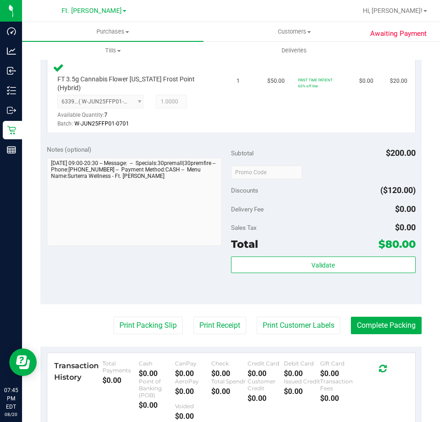
click at [120, 311] on purchase-details "Back Edit Purchase Cancel Purchase View Profile # 11820362 BioTrack ID: - Submi…" at bounding box center [230, 66] width 381 height 953
click at [127, 317] on button "Print Packing Slip" at bounding box center [148, 325] width 69 height 17
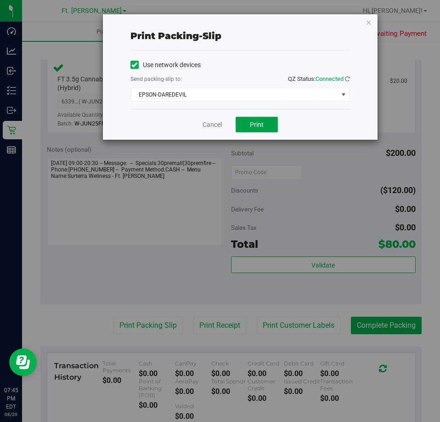
click at [278, 124] on button "Print" at bounding box center [257, 125] width 42 height 16
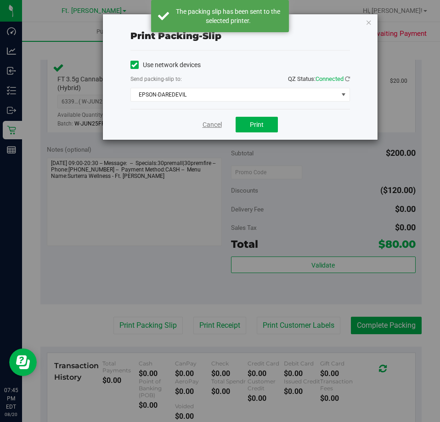
click at [210, 125] on link "Cancel" at bounding box center [212, 125] width 19 height 10
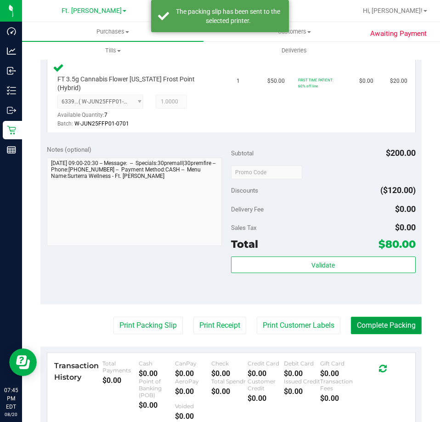
click at [393, 317] on button "Complete Packing" at bounding box center [386, 325] width 71 height 17
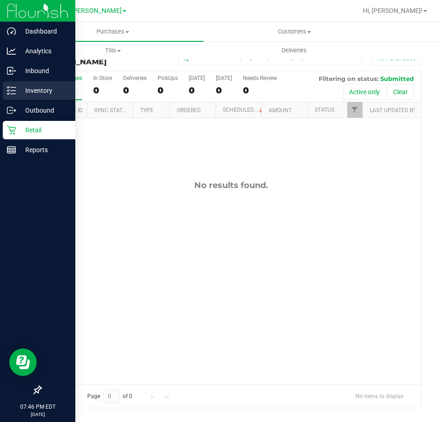
click at [28, 87] on p "Inventory" at bounding box center [43, 90] width 55 height 11
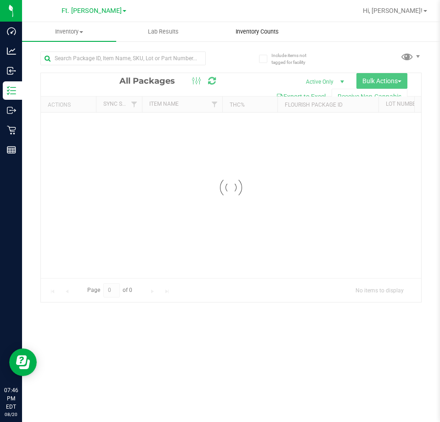
click at [265, 38] on uib-tab-heading "Inventory Counts" at bounding box center [257, 32] width 93 height 18
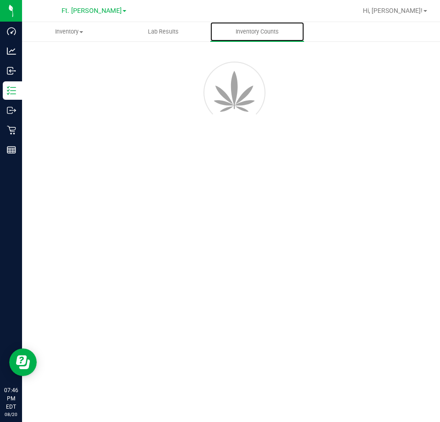
click at [265, 32] on span "Inventory Counts" at bounding box center [257, 32] width 68 height 8
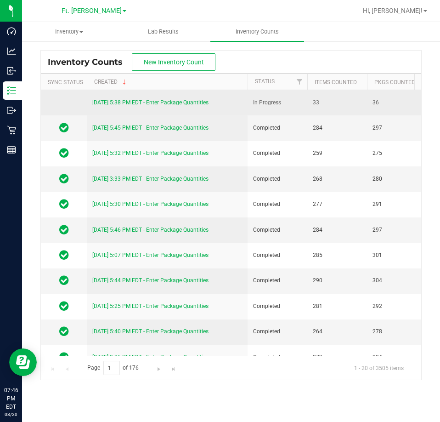
click at [141, 102] on link "[DATE] 5:38 PM EDT - Enter Package Quantities" at bounding box center [150, 102] width 116 height 6
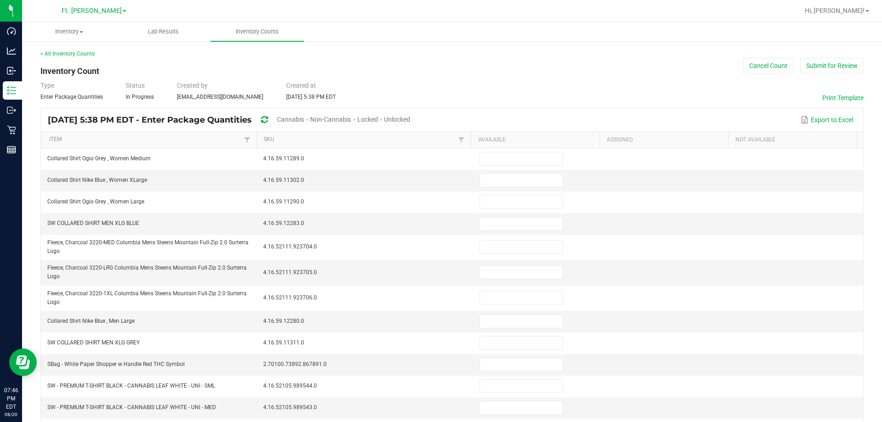
drag, startPoint x: 434, startPoint y: 117, endPoint x: 400, endPoint y: 123, distance: 34.0
click at [410, 118] on span "Unlocked" at bounding box center [397, 119] width 26 height 7
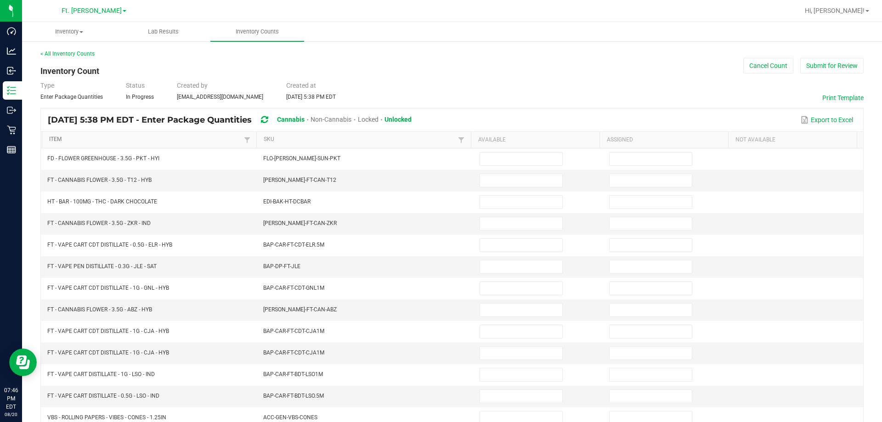
click at [147, 138] on link "Item" at bounding box center [145, 139] width 192 height 7
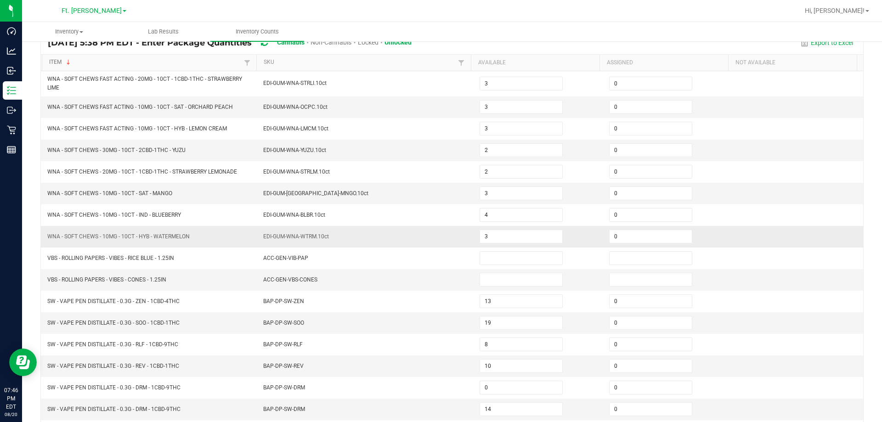
scroll to position [195, 0]
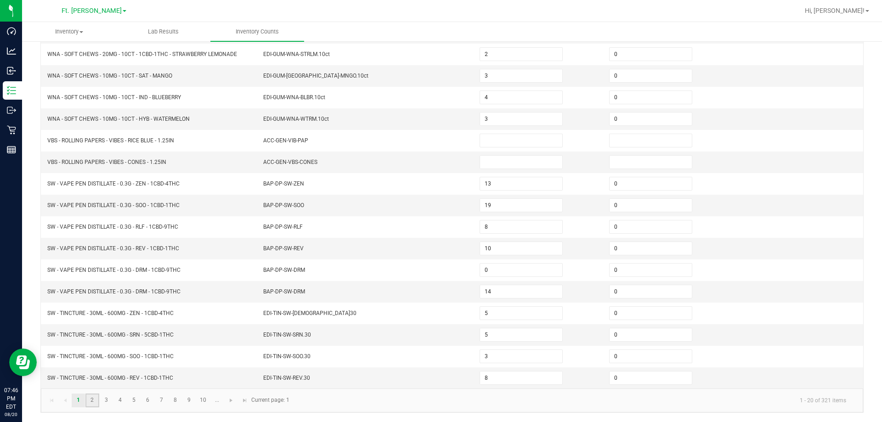
click at [87, 402] on link "2" at bounding box center [91, 401] width 13 height 14
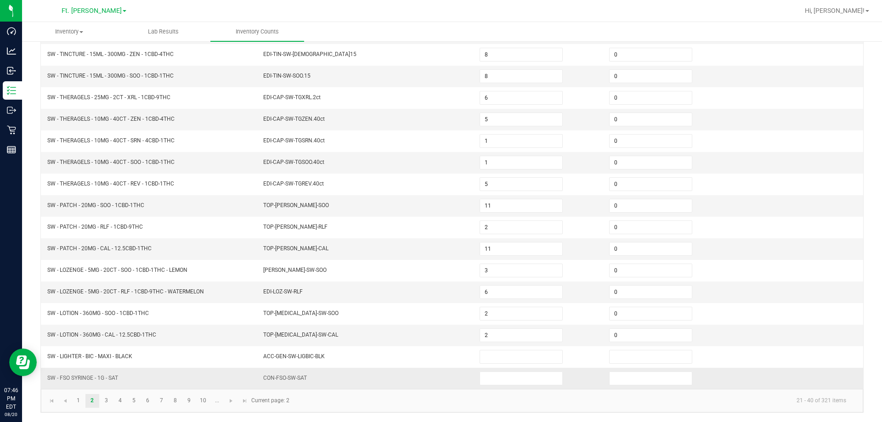
click at [480, 386] on td at bounding box center [539, 378] width 130 height 21
click at [485, 383] on input at bounding box center [521, 378] width 82 height 13
click at [110, 400] on link "3" at bounding box center [106, 401] width 13 height 14
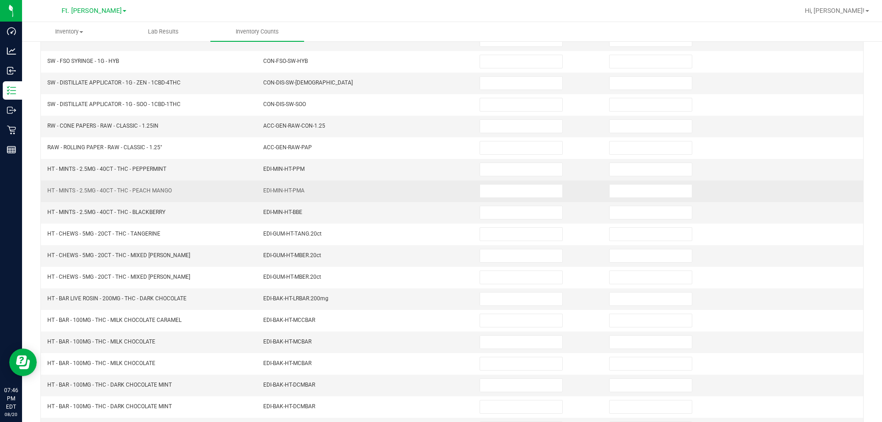
scroll to position [53, 0]
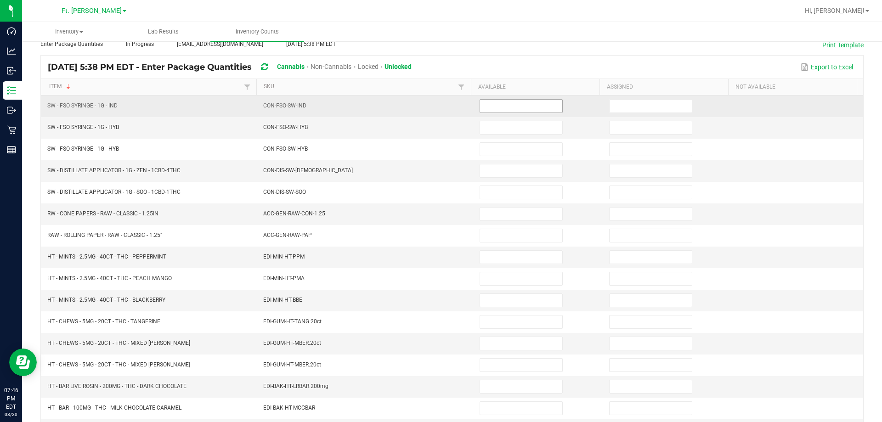
click at [490, 104] on input at bounding box center [521, 106] width 82 height 13
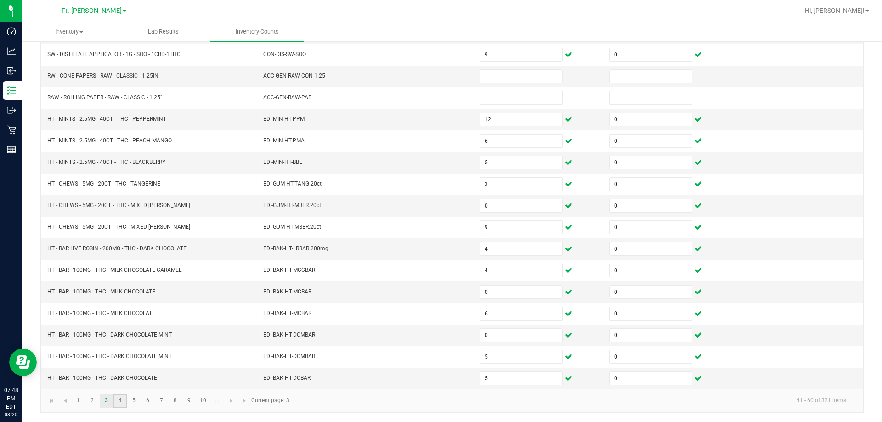
click at [126, 403] on link "4" at bounding box center [120, 401] width 13 height 14
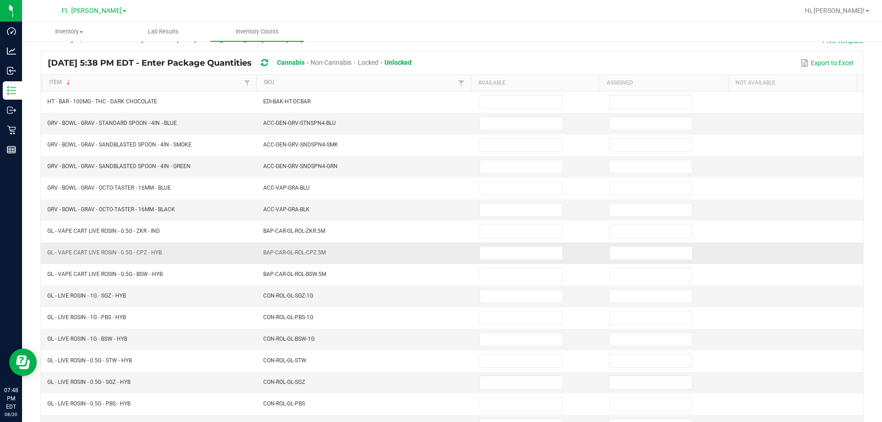
scroll to position [53, 0]
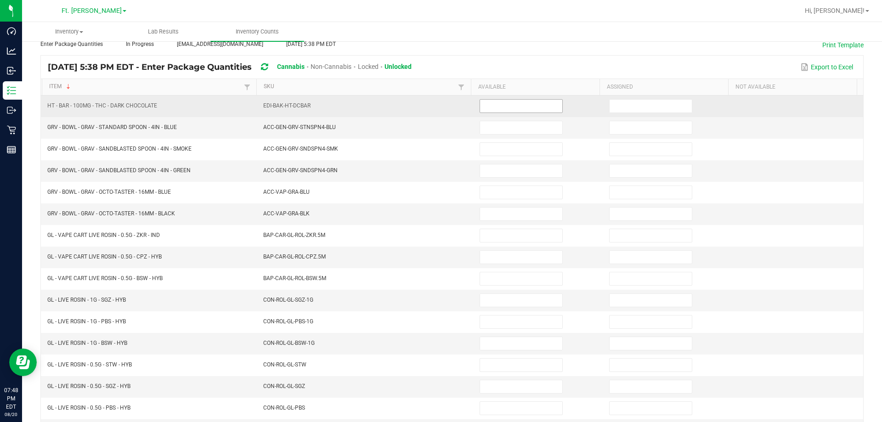
click at [508, 111] on input at bounding box center [521, 106] width 82 height 13
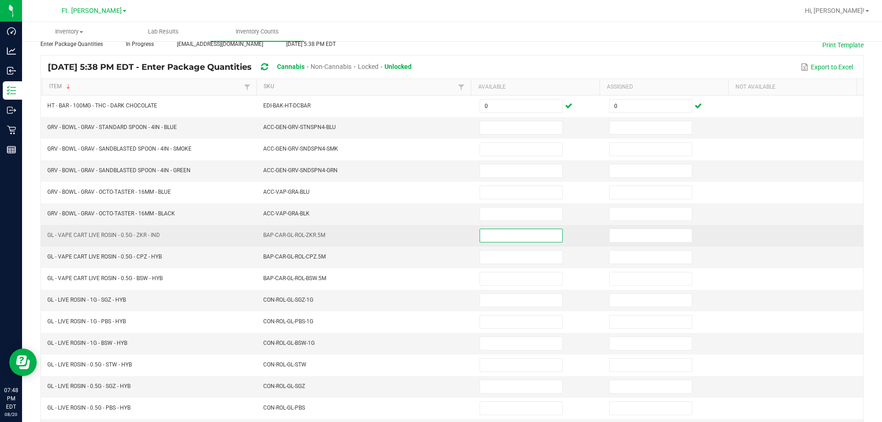
click at [480, 233] on input at bounding box center [521, 235] width 82 height 13
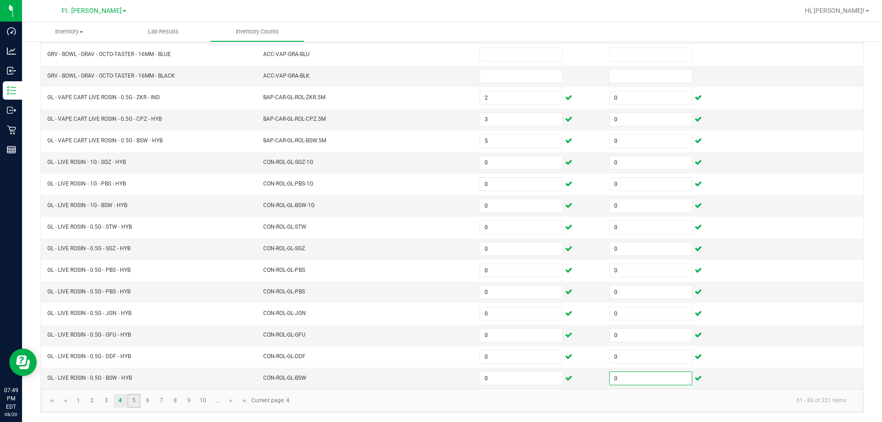
click at [138, 398] on link "5" at bounding box center [133, 401] width 13 height 14
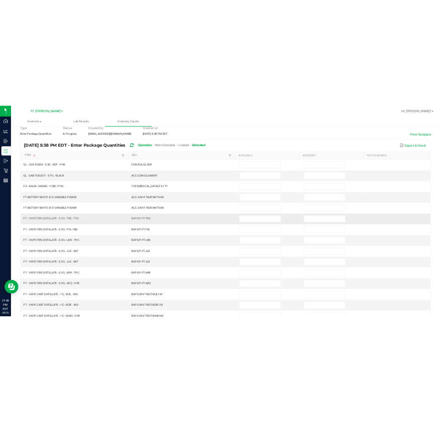
scroll to position [7, 0]
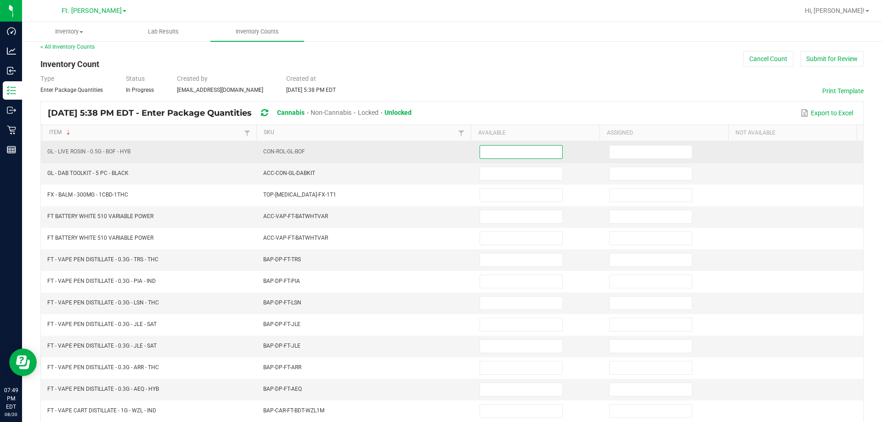
click at [485, 150] on input at bounding box center [521, 152] width 82 height 13
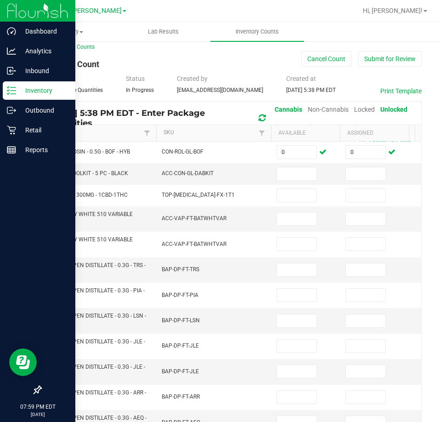
click at [17, 95] on p "Inventory" at bounding box center [43, 90] width 55 height 11
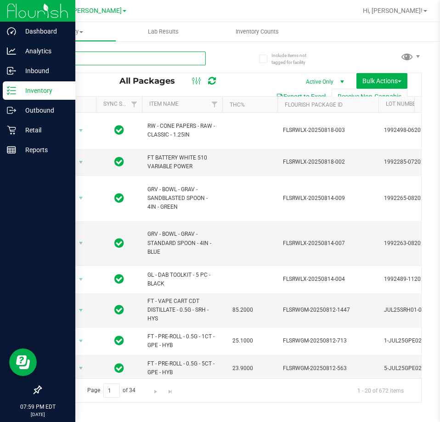
click at [96, 61] on input "text" at bounding box center [122, 58] width 165 height 14
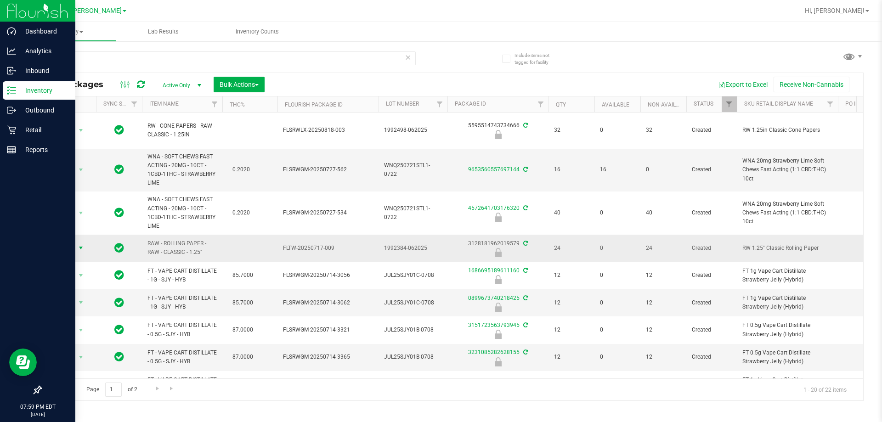
click at [79, 243] on span "select" at bounding box center [80, 248] width 11 height 13
click at [77, 351] on li "Unlock package" at bounding box center [80, 358] width 59 height 14
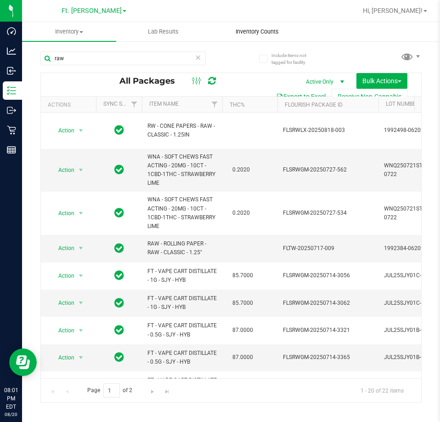
click at [271, 25] on uib-tab-heading "Inventory Counts" at bounding box center [257, 32] width 93 height 18
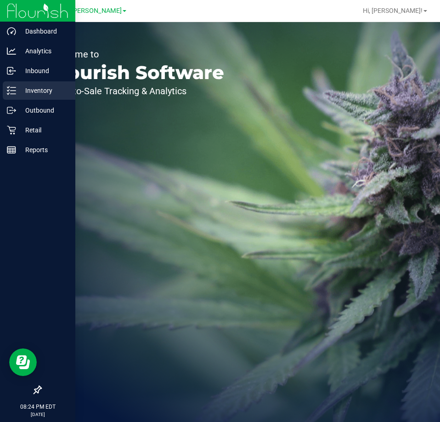
click at [13, 87] on line at bounding box center [13, 87] width 5 height 0
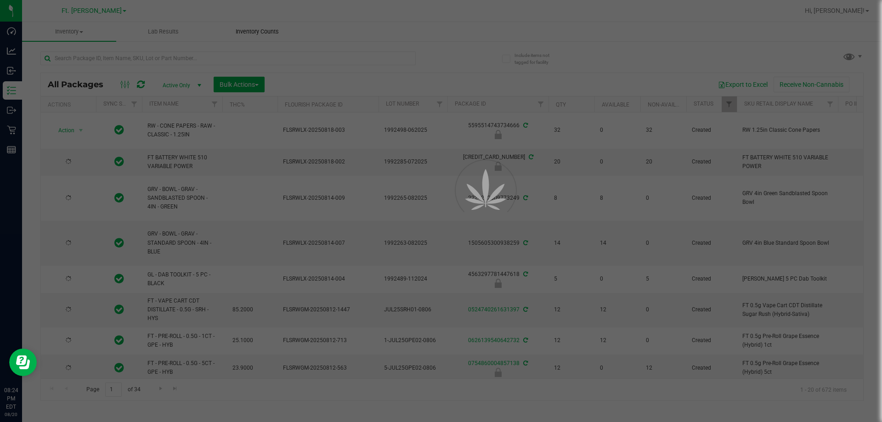
click at [270, 29] on span "Inventory Counts" at bounding box center [257, 32] width 68 height 8
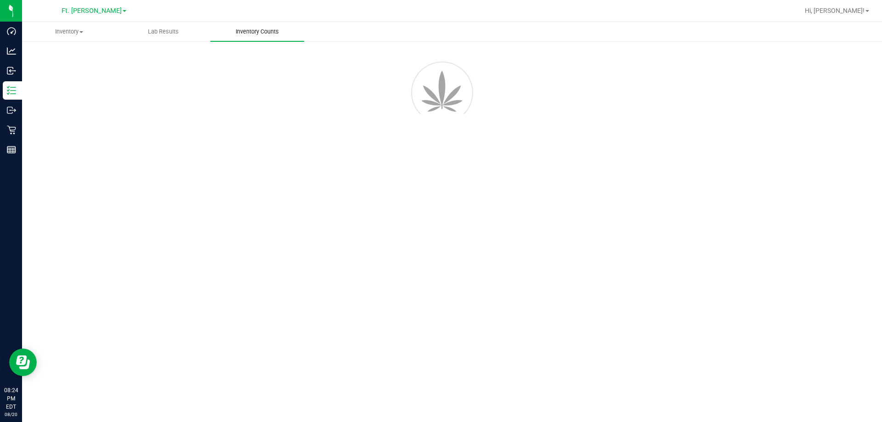
click at [270, 29] on span "Inventory Counts" at bounding box center [257, 32] width 68 height 8
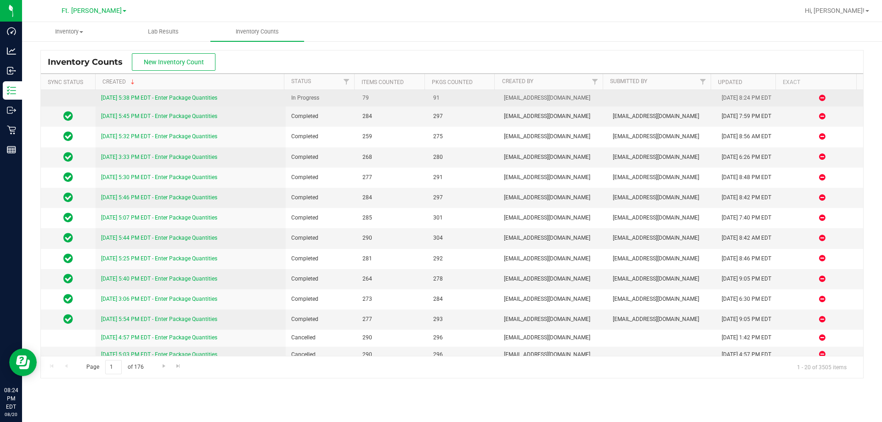
click at [154, 96] on link "[DATE] 5:38 PM EDT - Enter Package Quantities" at bounding box center [159, 98] width 116 height 6
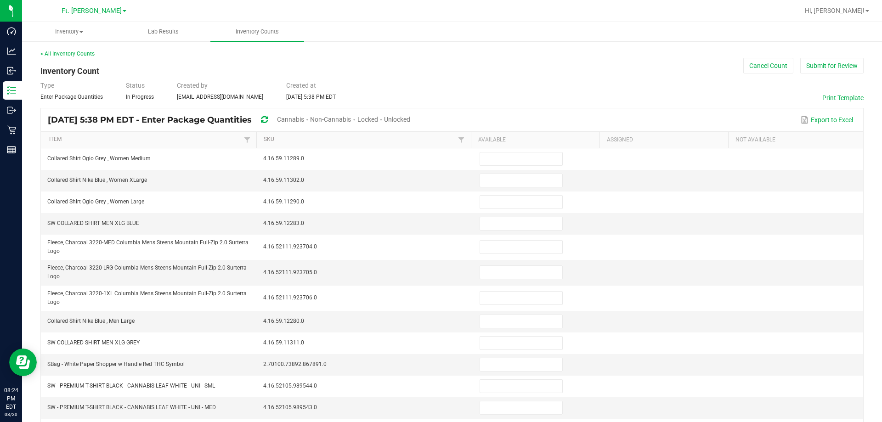
click at [410, 120] on span "Unlocked" at bounding box center [397, 119] width 26 height 7
type input "13"
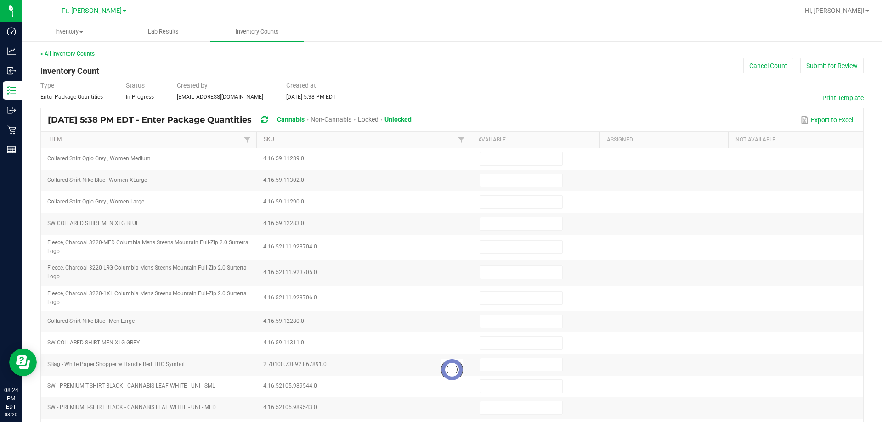
type input "5"
type input "12"
type input "8"
type input "5"
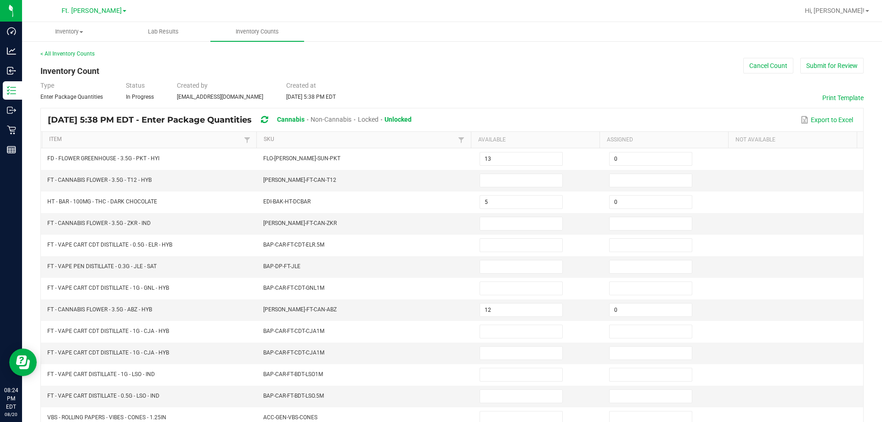
click at [148, 134] on th "Item" at bounding box center [149, 140] width 215 height 17
click at [146, 137] on link "Item" at bounding box center [145, 139] width 192 height 7
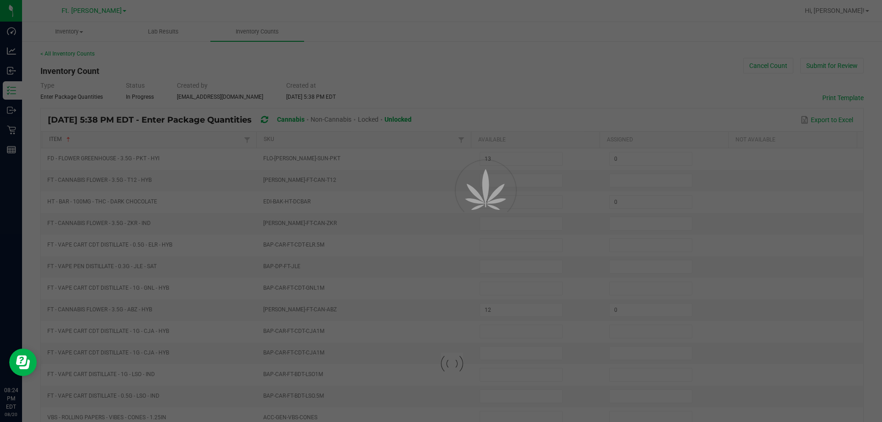
type input "6"
type input "1"
type input "8"
type input "4"
type input "13"
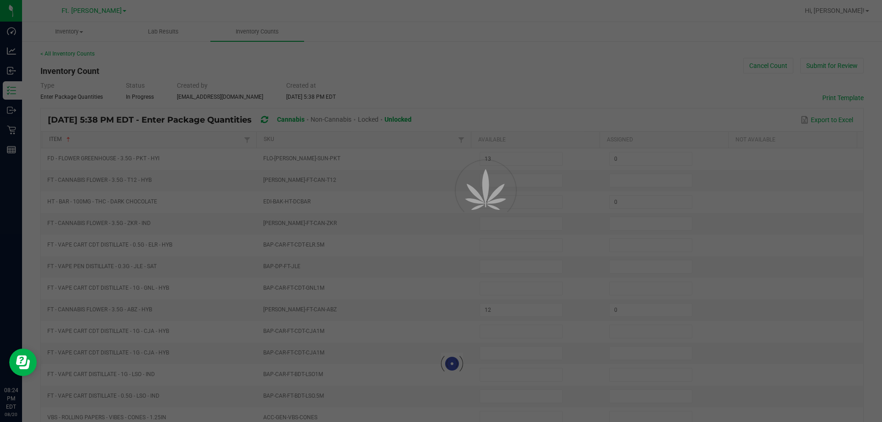
type input "12"
type input "0"
type input "13"
type input "0"
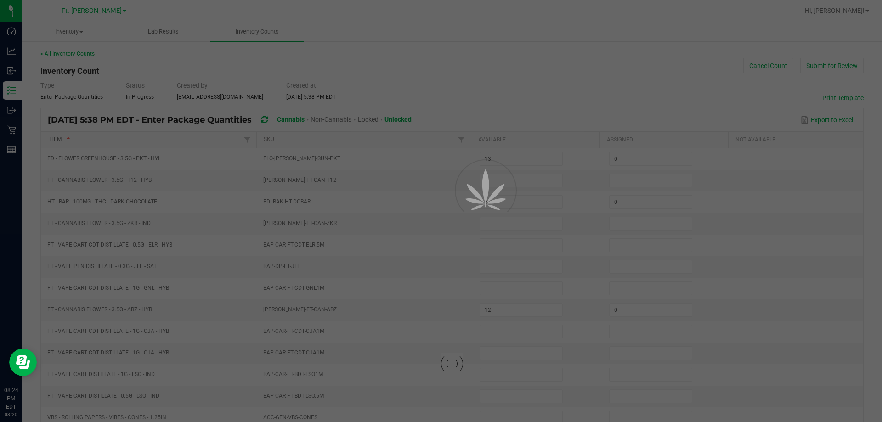
type input "19"
type input "1"
type input "12"
type input "11"
type input "14"
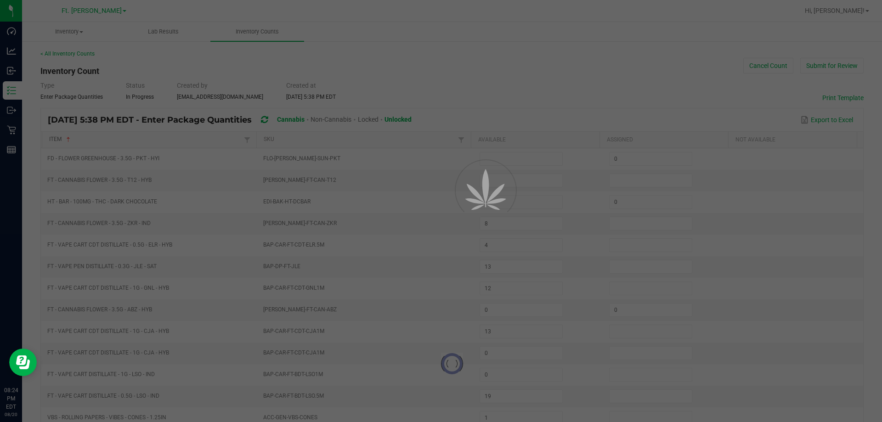
type input "17"
type input "15"
type input "8"
type input "4"
type input "0"
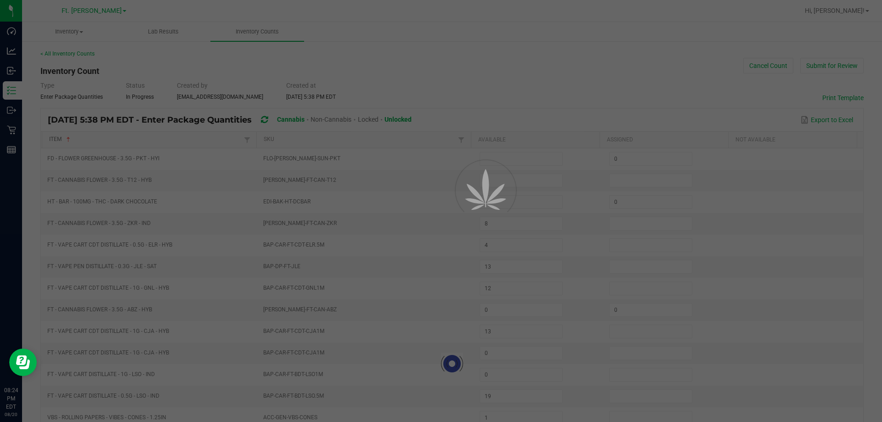
type input "0"
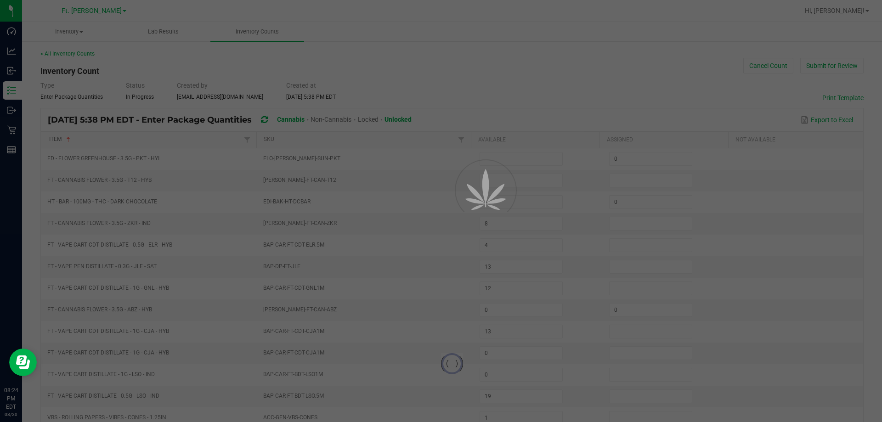
type input "0"
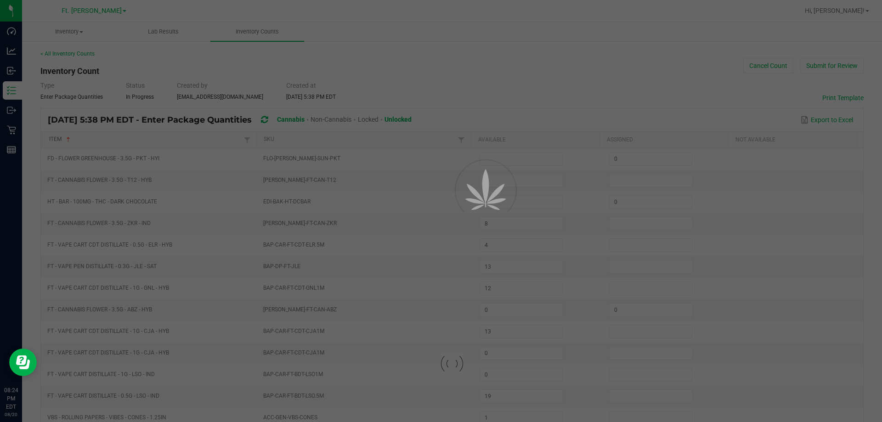
type input "0"
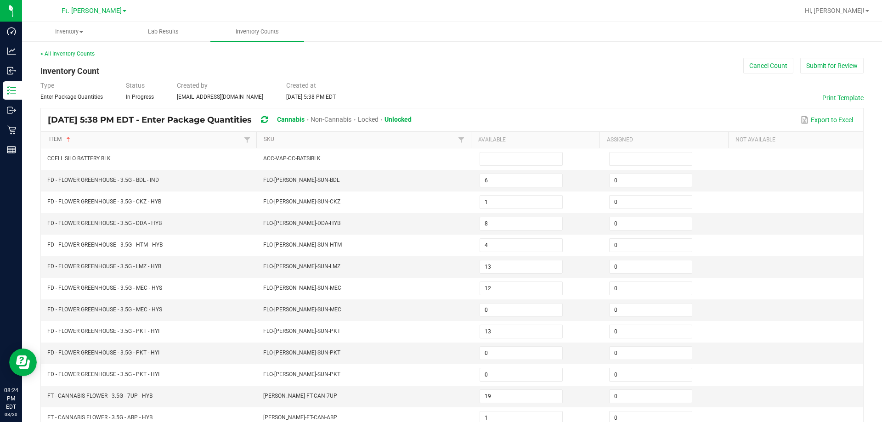
click at [146, 137] on link "Item" at bounding box center [145, 139] width 192 height 7
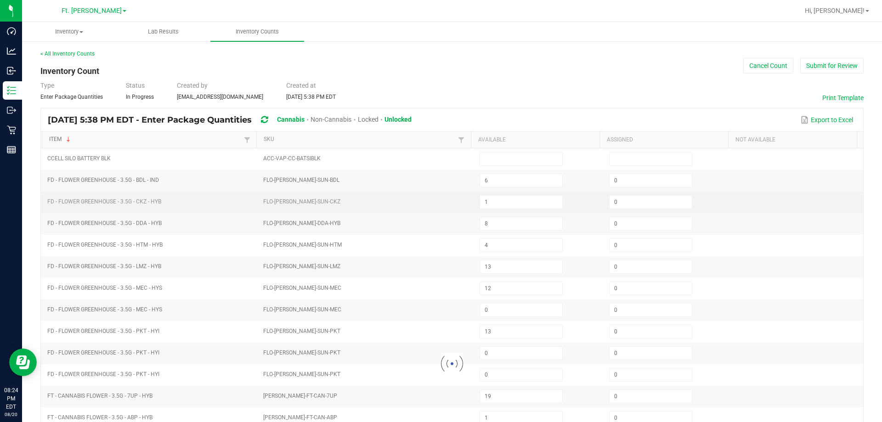
type input "3"
type input "2"
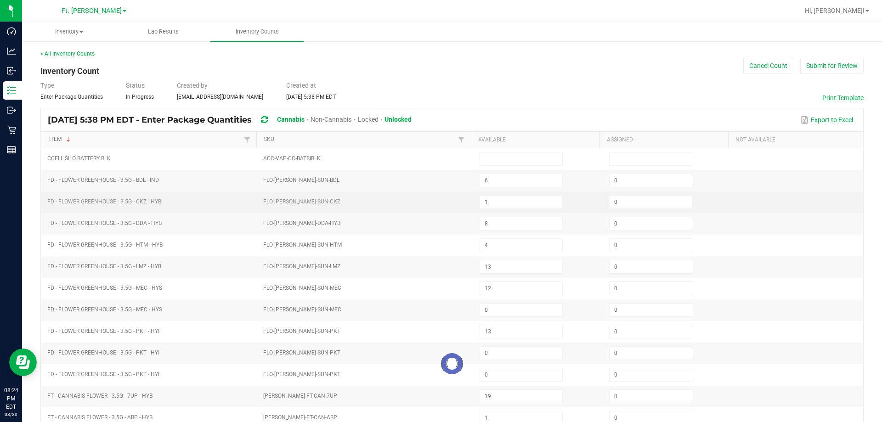
type input "3"
type input "4"
type input "3"
type input "13"
type input "8"
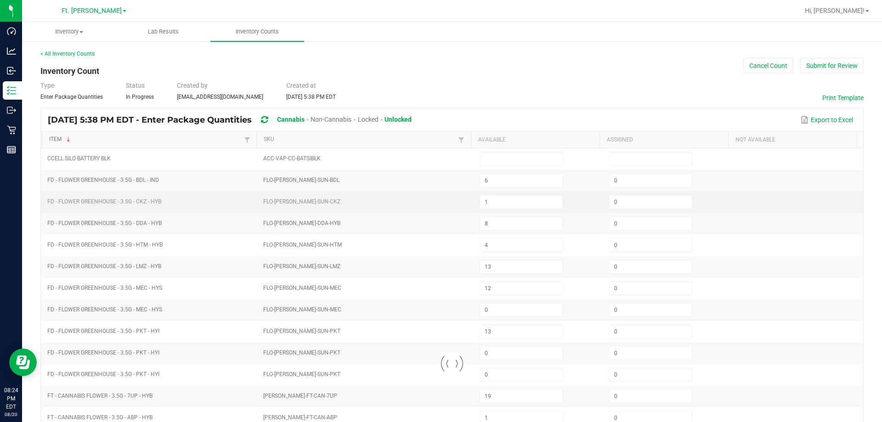
type input "10"
type input "0"
type input "5"
type input "3"
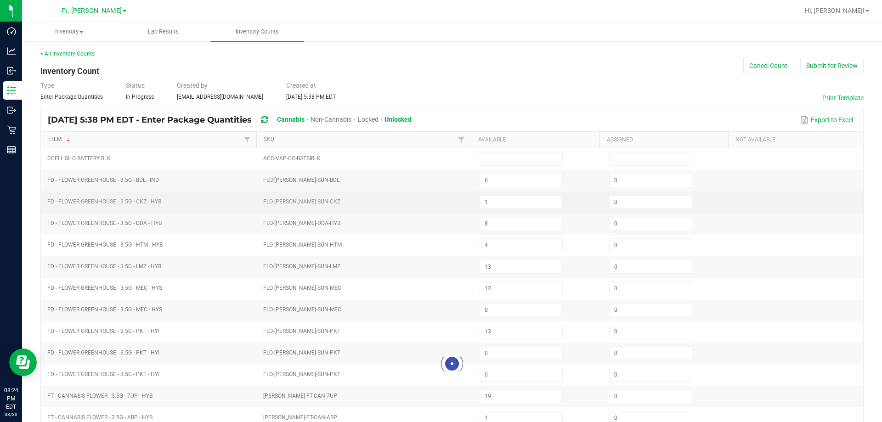
type input "8"
type input "0"
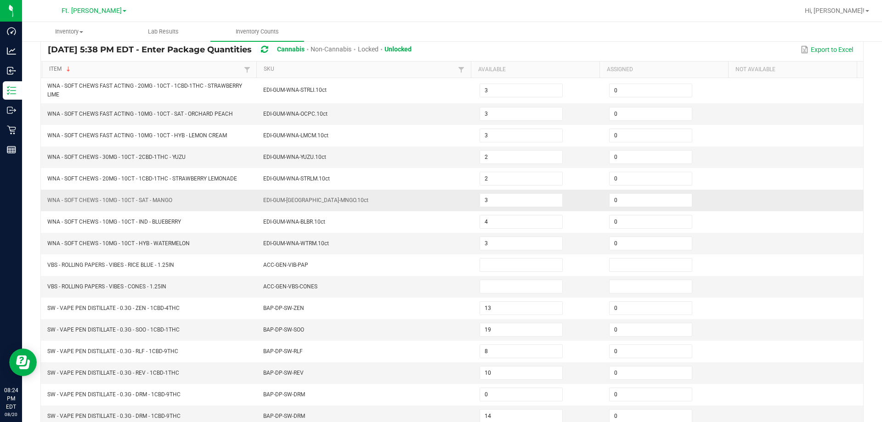
scroll to position [195, 0]
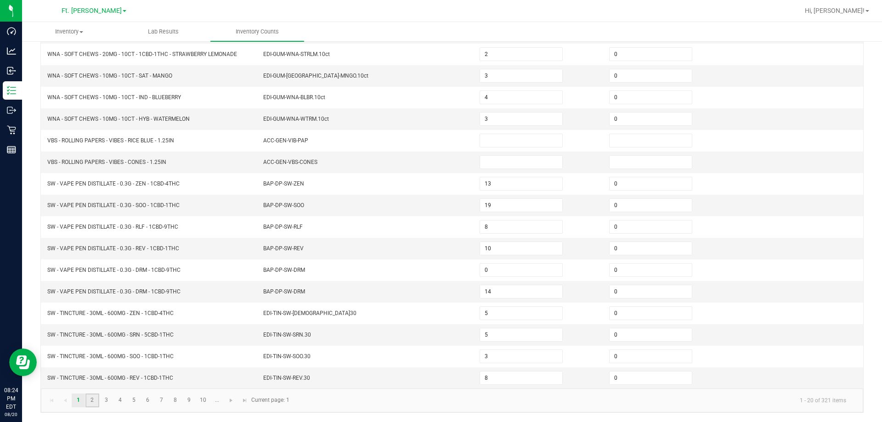
click at [92, 402] on link "2" at bounding box center [91, 401] width 13 height 14
type input "0"
type input "4"
type input "0"
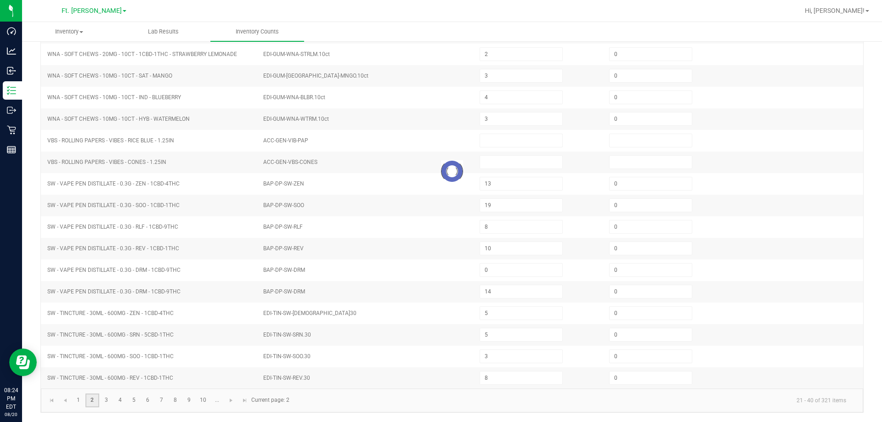
type input "8"
type input "6"
type input "5"
type input "1"
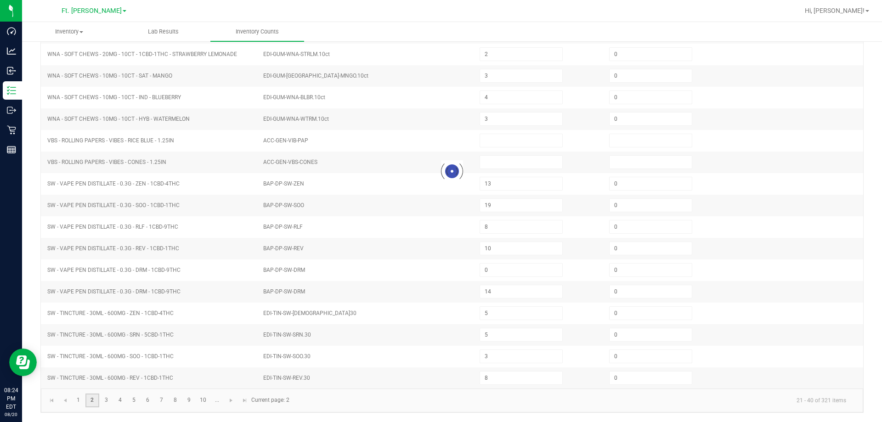
type input "1"
type input "5"
type input "11"
type input "2"
type input "11"
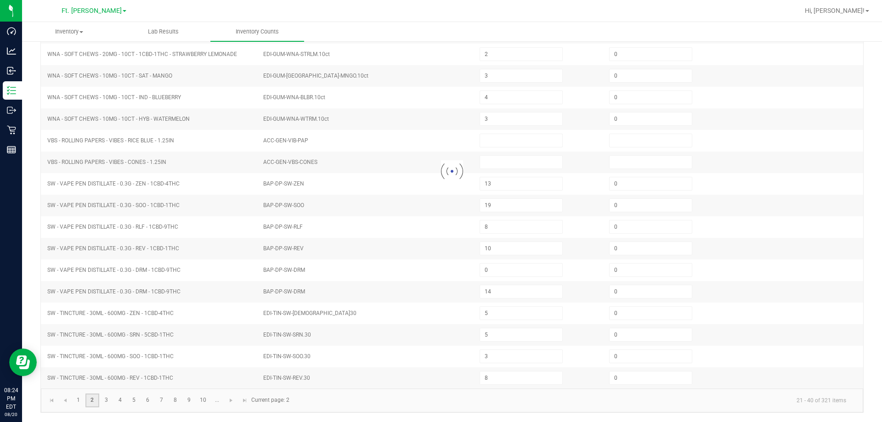
type input "3"
type input "6"
type input "2"
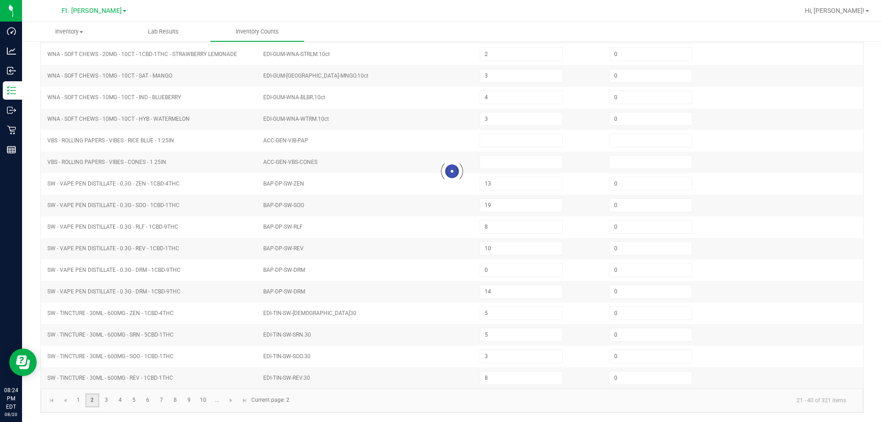
type input "0"
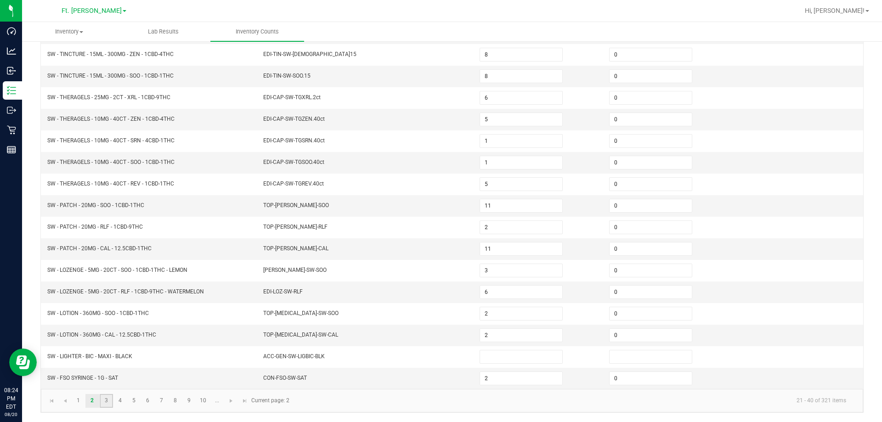
click at [105, 401] on link "3" at bounding box center [106, 401] width 13 height 14
type input "4"
type input "0"
type input "7"
type input "5"
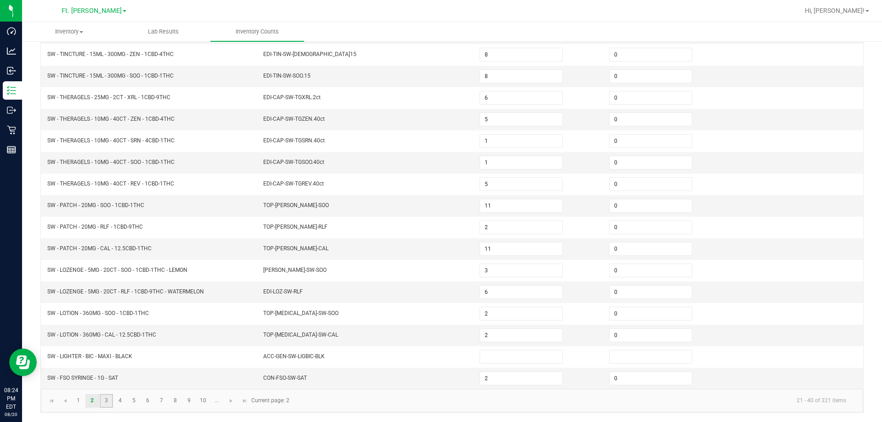
type input "9"
type input "12"
type input "6"
type input "5"
type input "3"
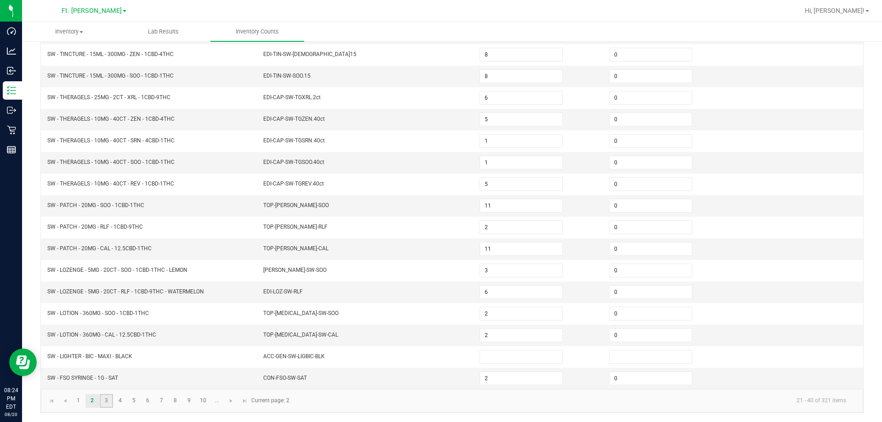
type input "0"
type input "9"
type input "4"
type input "0"
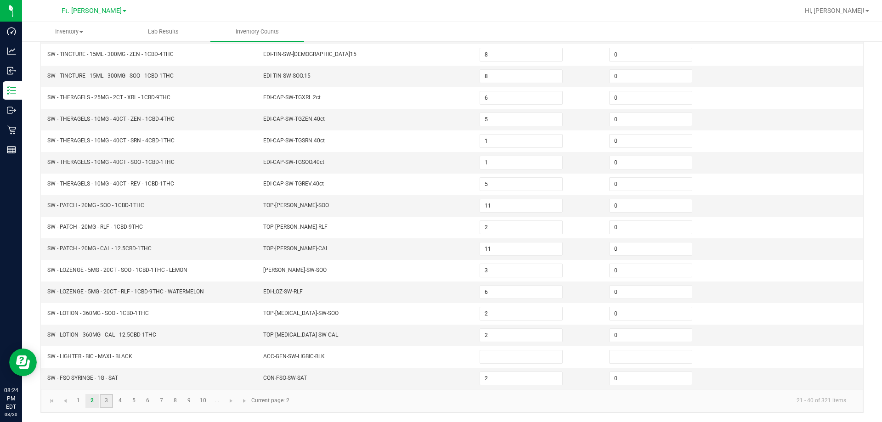
type input "6"
type input "0"
type input "5"
type input "0"
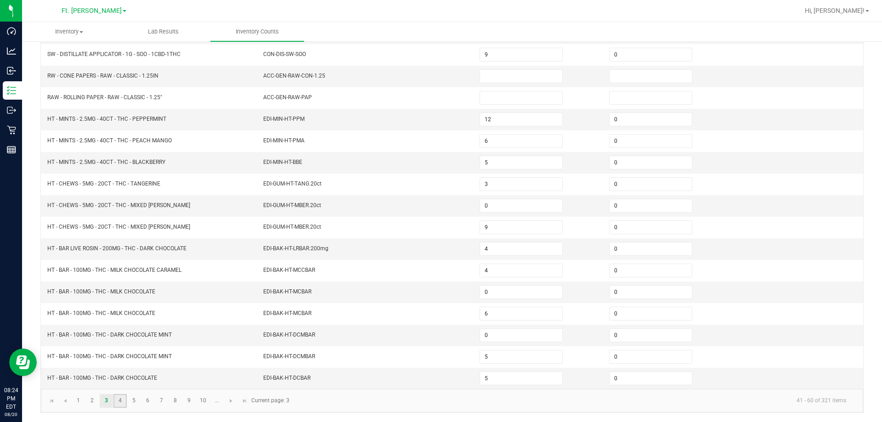
click at [116, 398] on link "4" at bounding box center [120, 401] width 13 height 14
type input "0"
type input "2"
type input "3"
type input "5"
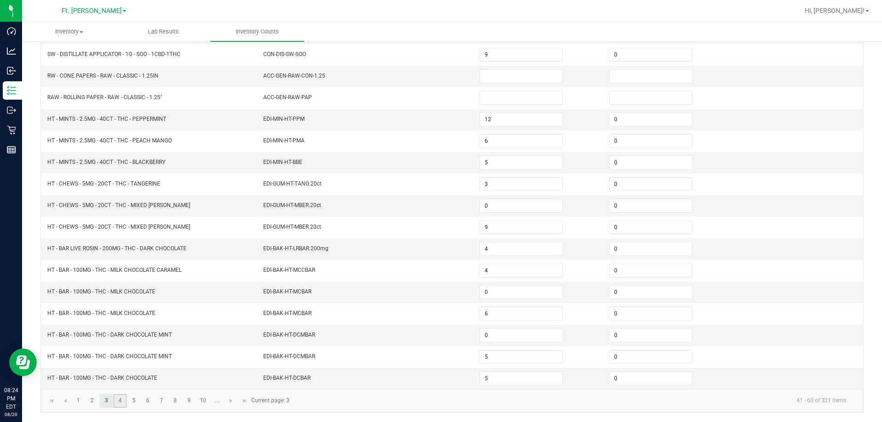
type input "0"
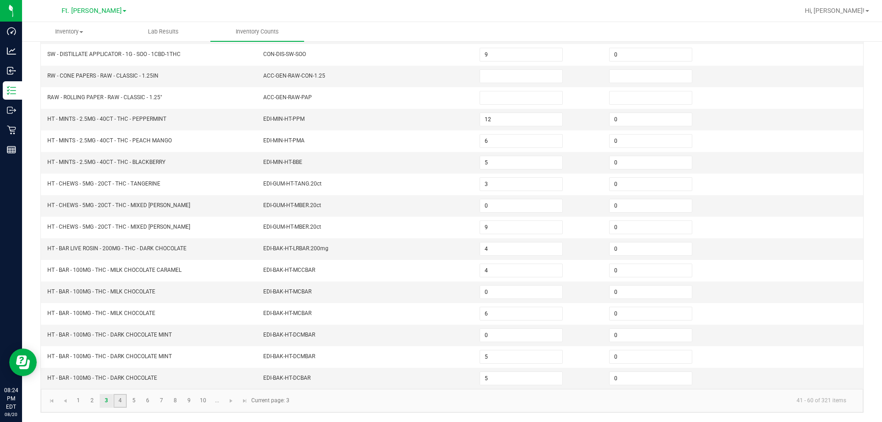
type input "0"
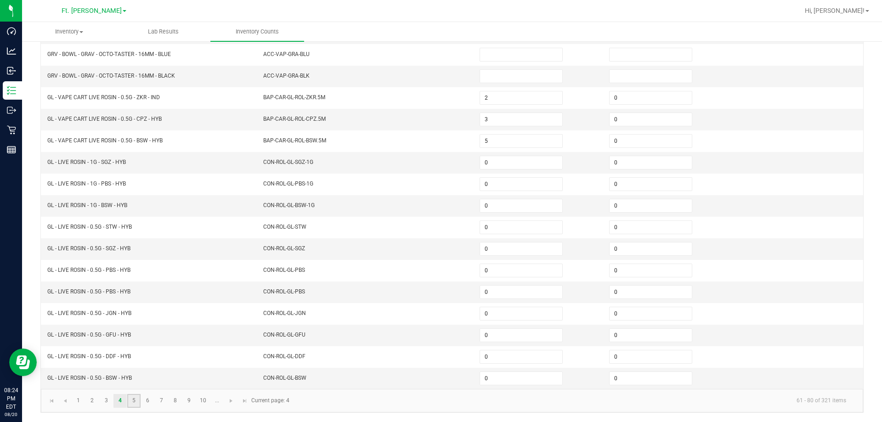
click at [130, 397] on link "5" at bounding box center [133, 401] width 13 height 14
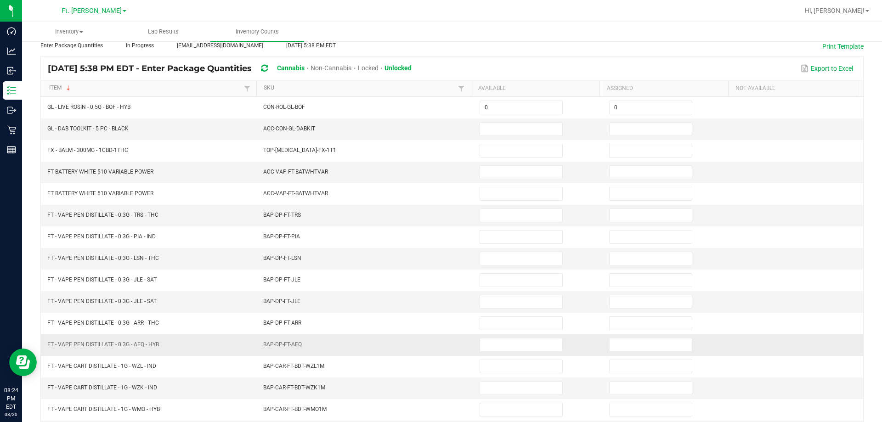
scroll to position [7, 0]
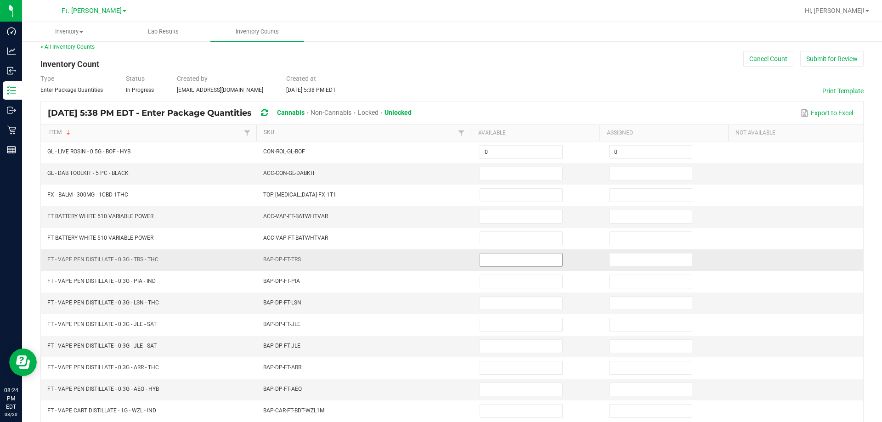
click at [440, 260] on input at bounding box center [521, 260] width 82 height 13
type input "13"
type input "0"
type input "11"
type input "0"
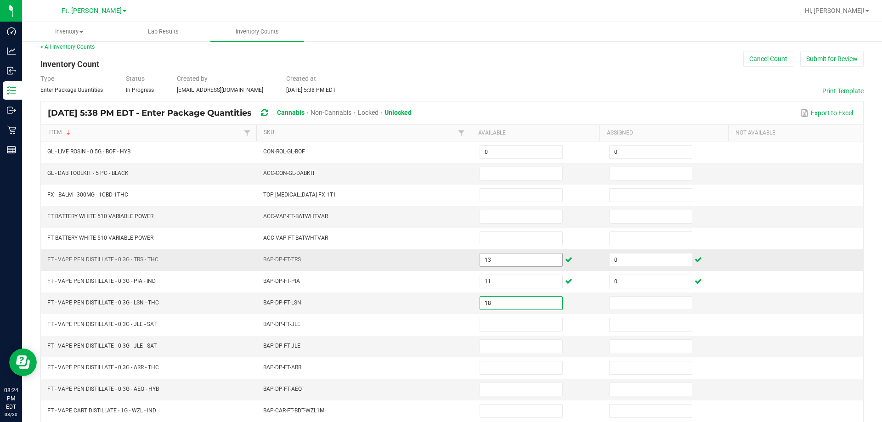
type input "18"
type input "0"
type input "5"
type input "0"
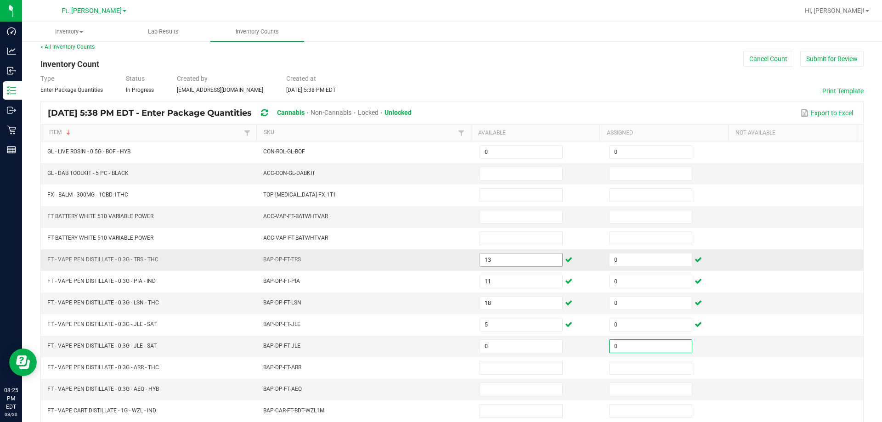
type input "0"
type input "6"
type input "0"
type input "5"
type input "0"
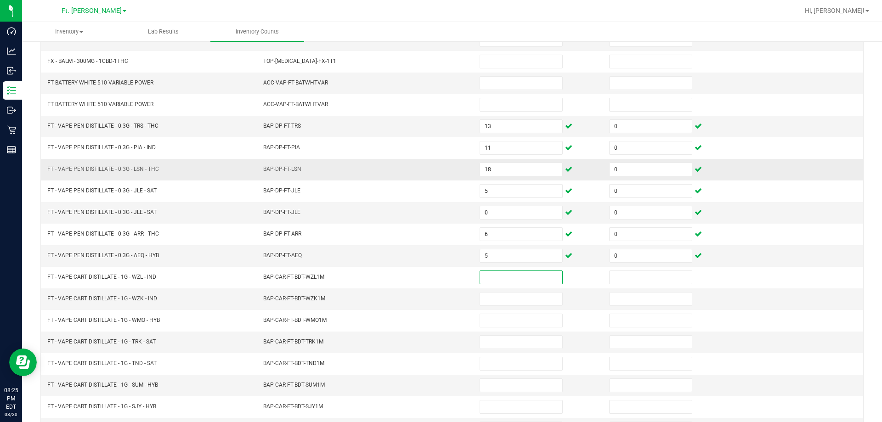
scroll to position [145, 0]
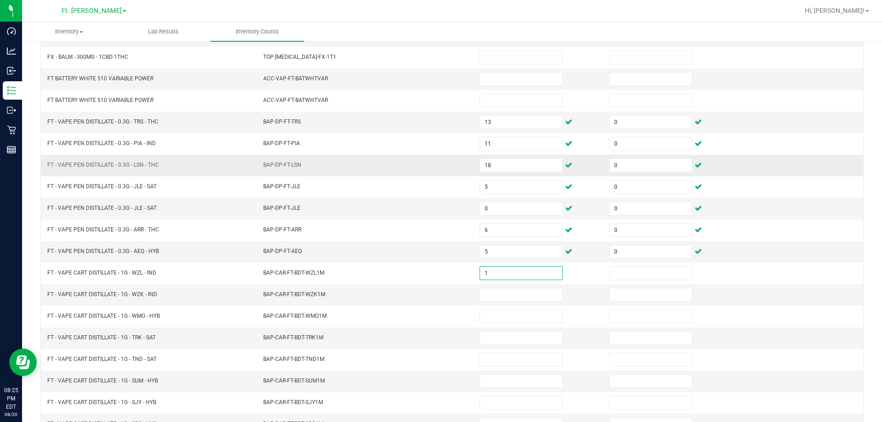
type input "1"
type input "0"
type input "10"
type input "0"
type input "6"
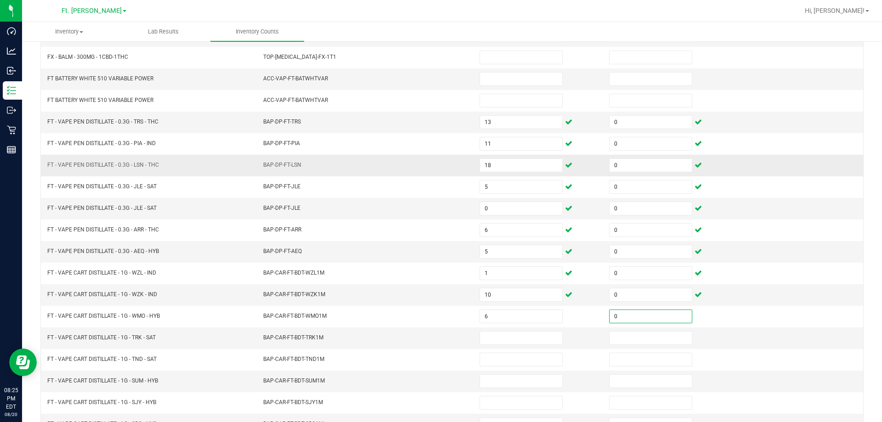
type input "0"
type input "5"
type input "0"
type input "4"
type input "0"
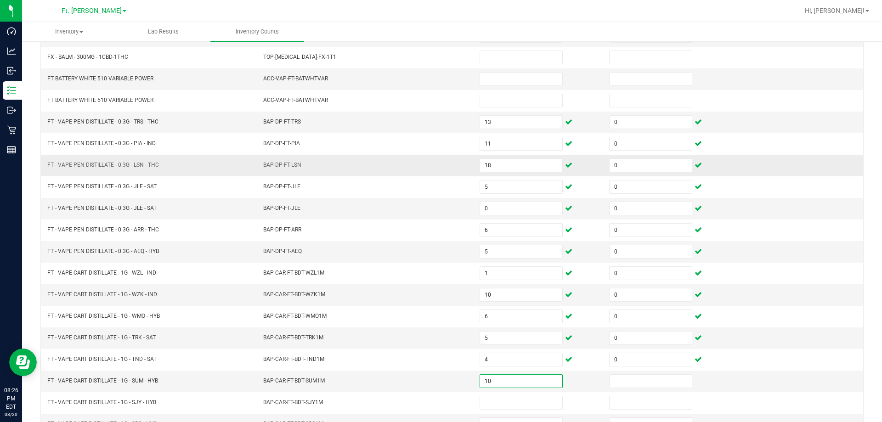
type input "10"
type input "0"
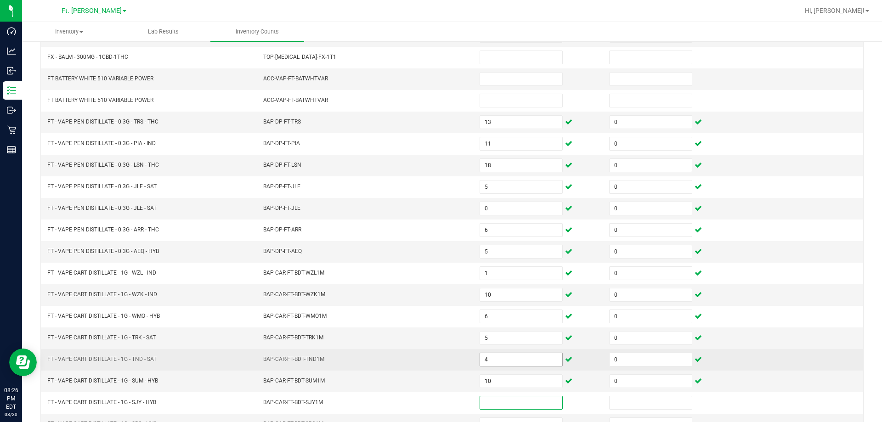
click at [440, 358] on input "4" at bounding box center [521, 359] width 82 height 13
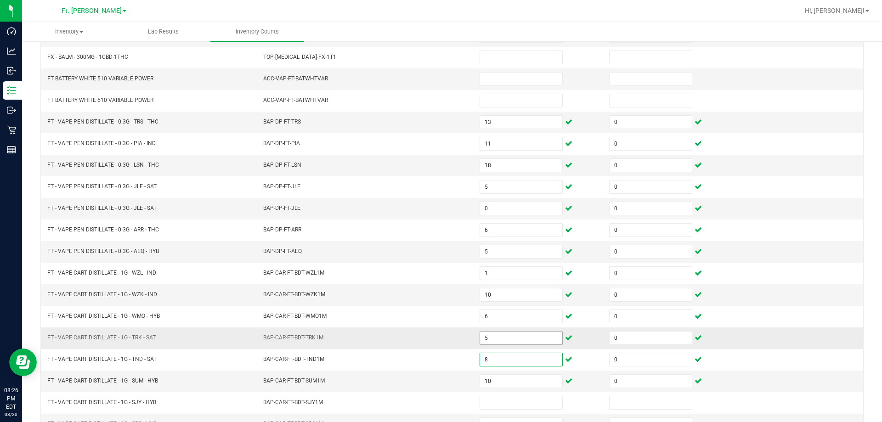
type input "8"
click at [440, 344] on input "5" at bounding box center [521, 338] width 82 height 13
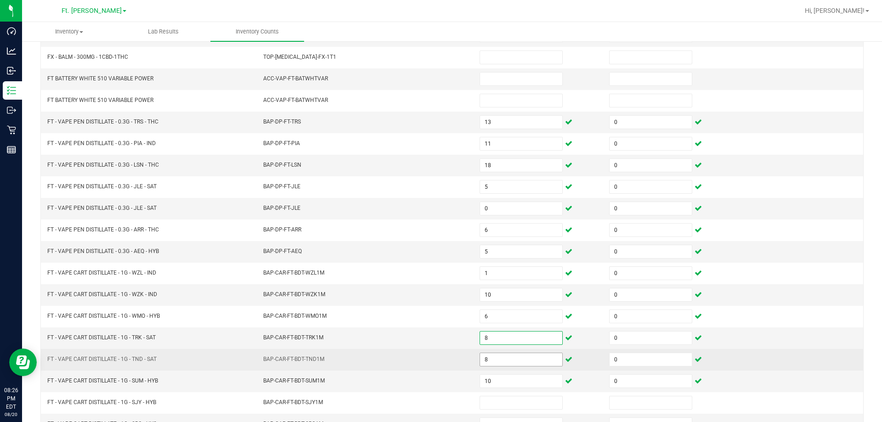
type input "8"
click at [440, 357] on input "8" at bounding box center [521, 359] width 82 height 13
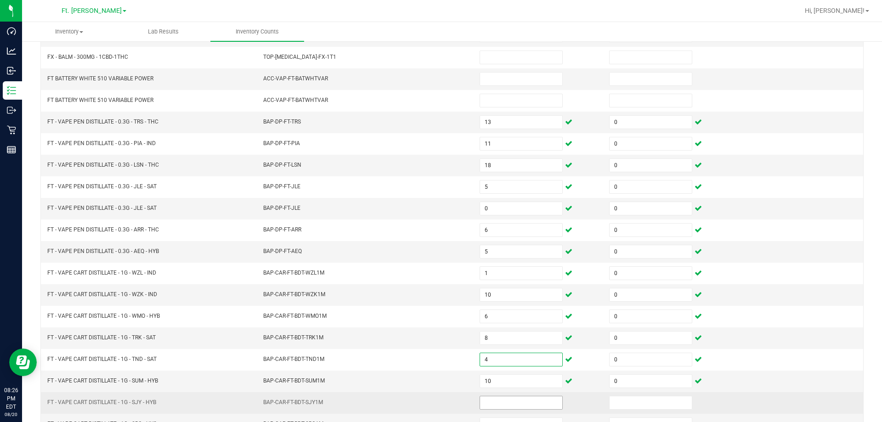
type input "4"
click at [440, 408] on input at bounding box center [521, 403] width 82 height 13
type input "8"
type input "0"
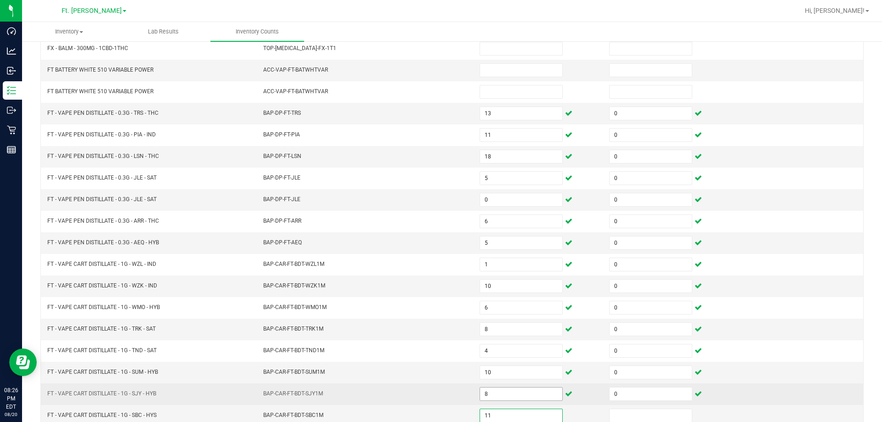
type input "11"
type input "0"
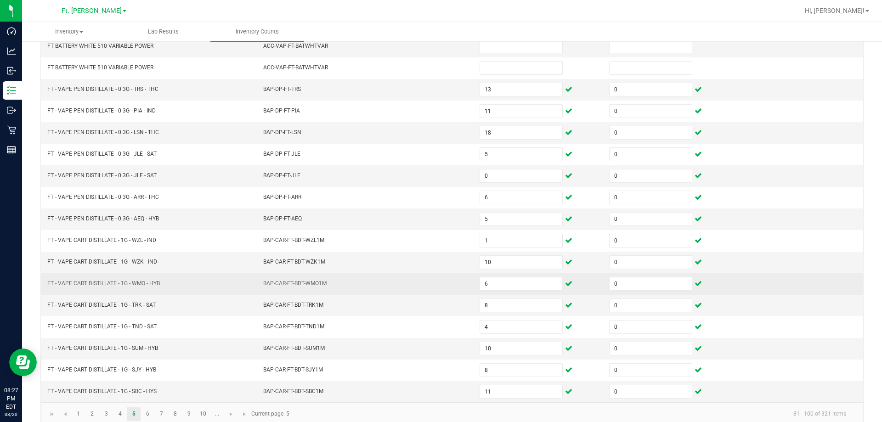
scroll to position [191, 0]
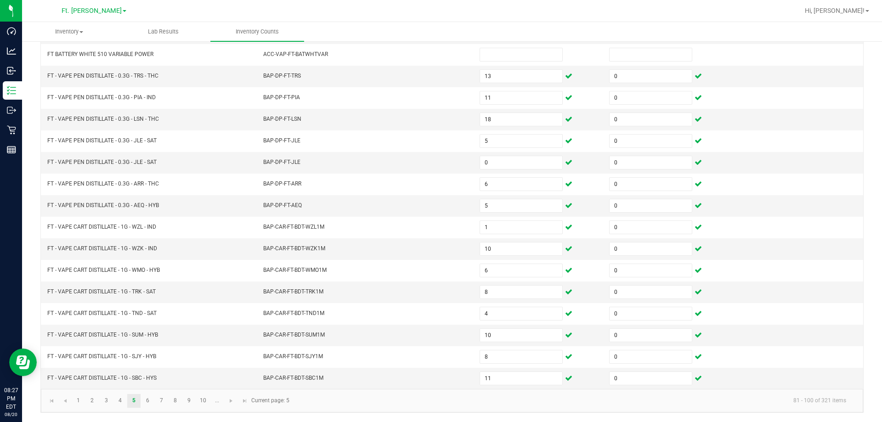
click at [153, 409] on kendo-pager "1 2 3 4 5 6 7 8 9 10 ... 81 - 100 of 321 items Current page: 5" at bounding box center [452, 400] width 823 height 23
click at [148, 404] on link "6" at bounding box center [147, 401] width 13 height 14
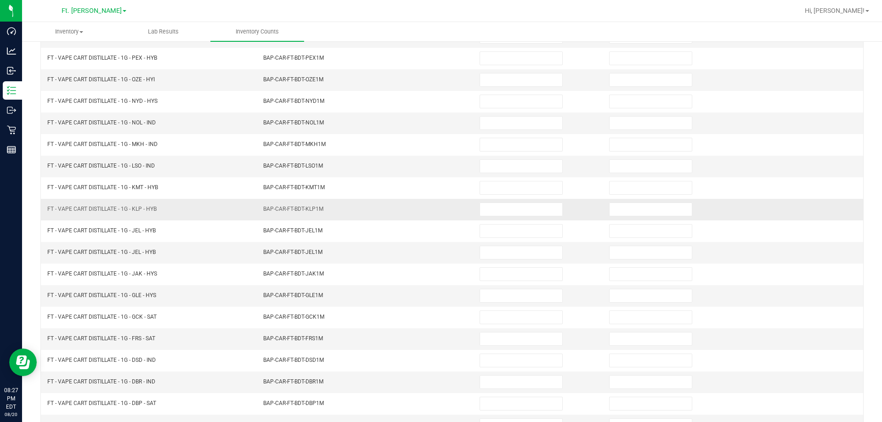
scroll to position [99, 0]
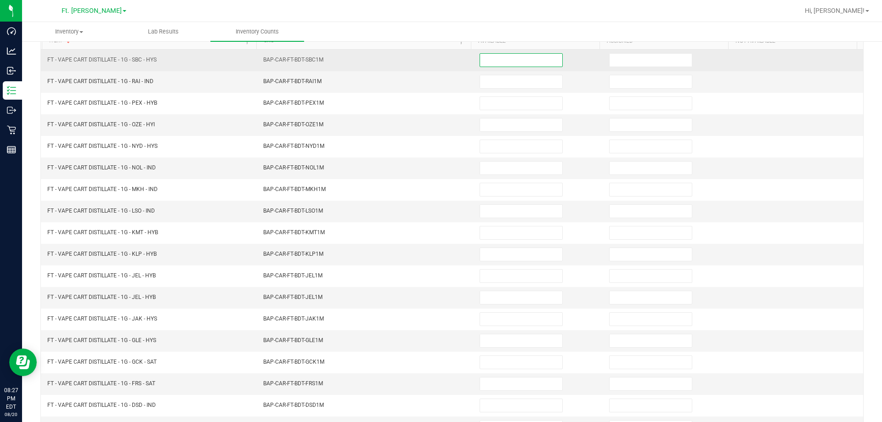
click at [440, 57] on input at bounding box center [521, 60] width 82 height 13
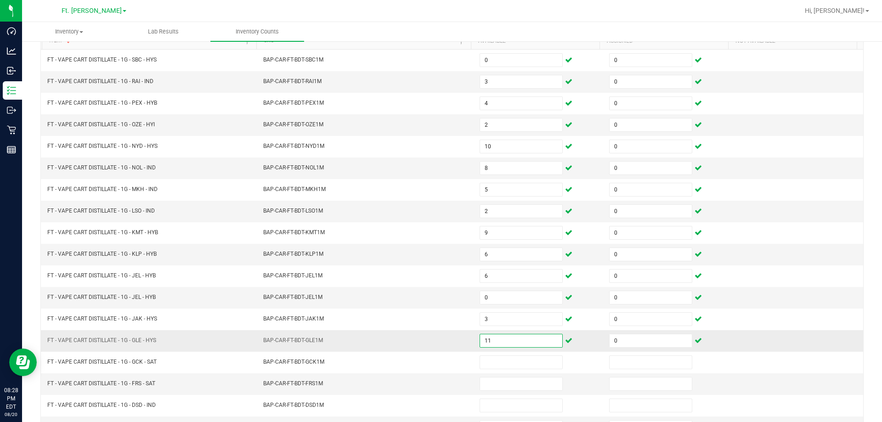
click at [440, 343] on input "11" at bounding box center [521, 341] width 82 height 13
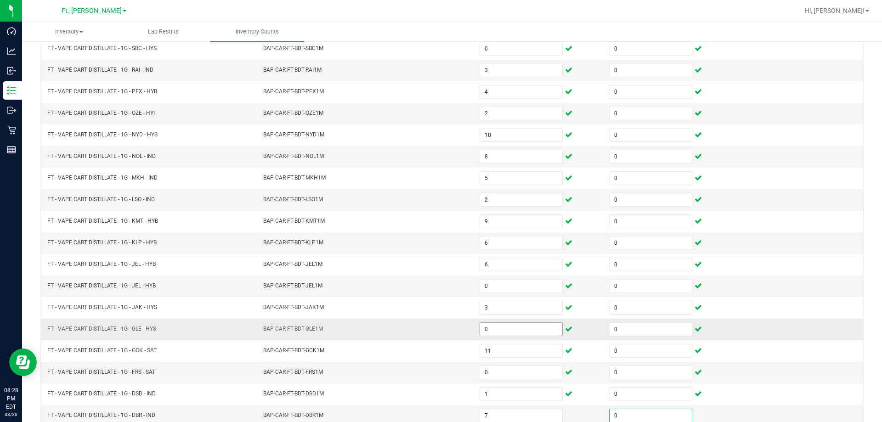
scroll to position [191, 0]
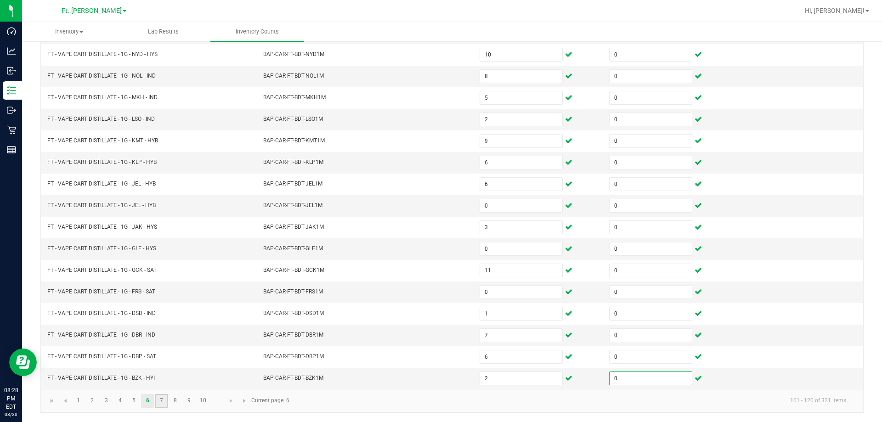
click at [162, 401] on link "7" at bounding box center [161, 401] width 13 height 14
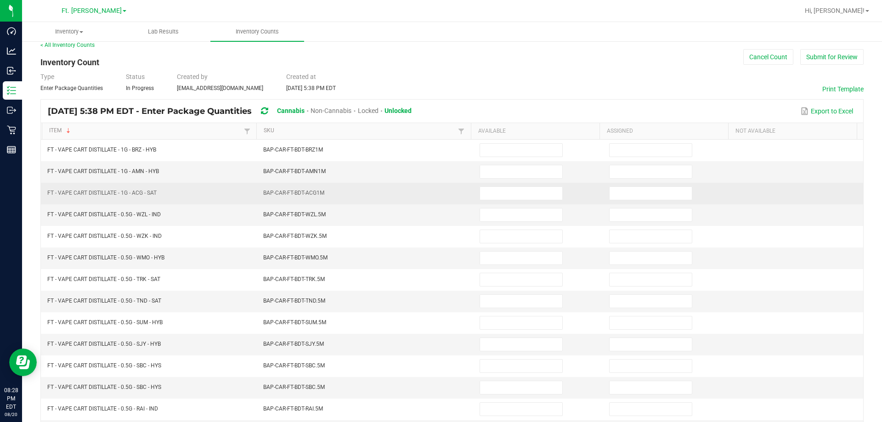
scroll to position [7, 0]
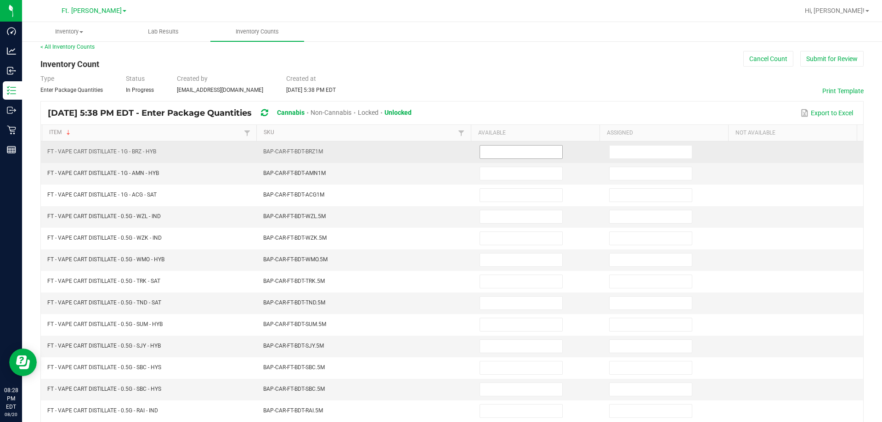
click at [440, 153] on input at bounding box center [521, 152] width 82 height 13
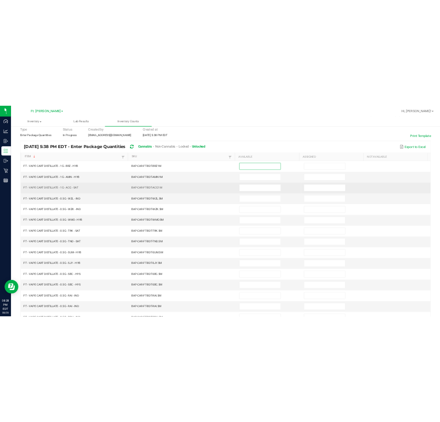
scroll to position [53, 0]
